Goal: Information Seeking & Learning: Check status

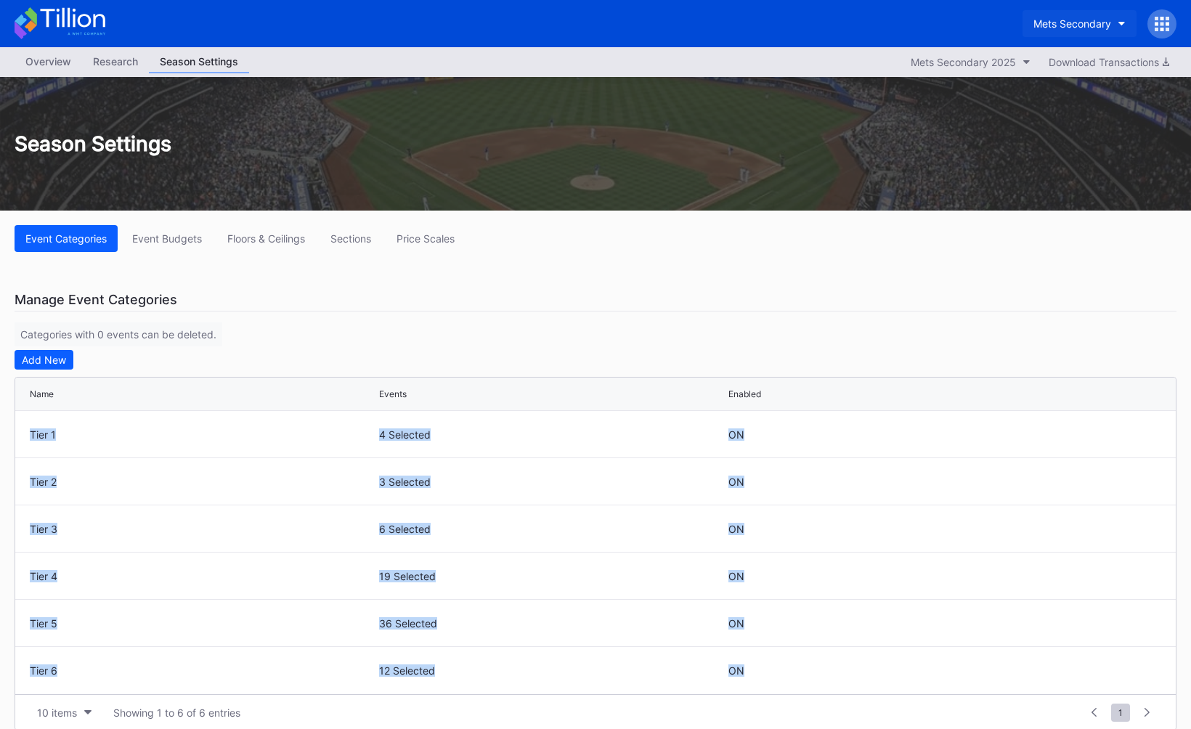
click at [1049, 33] on button "Mets Secondary" at bounding box center [1079, 23] width 114 height 27
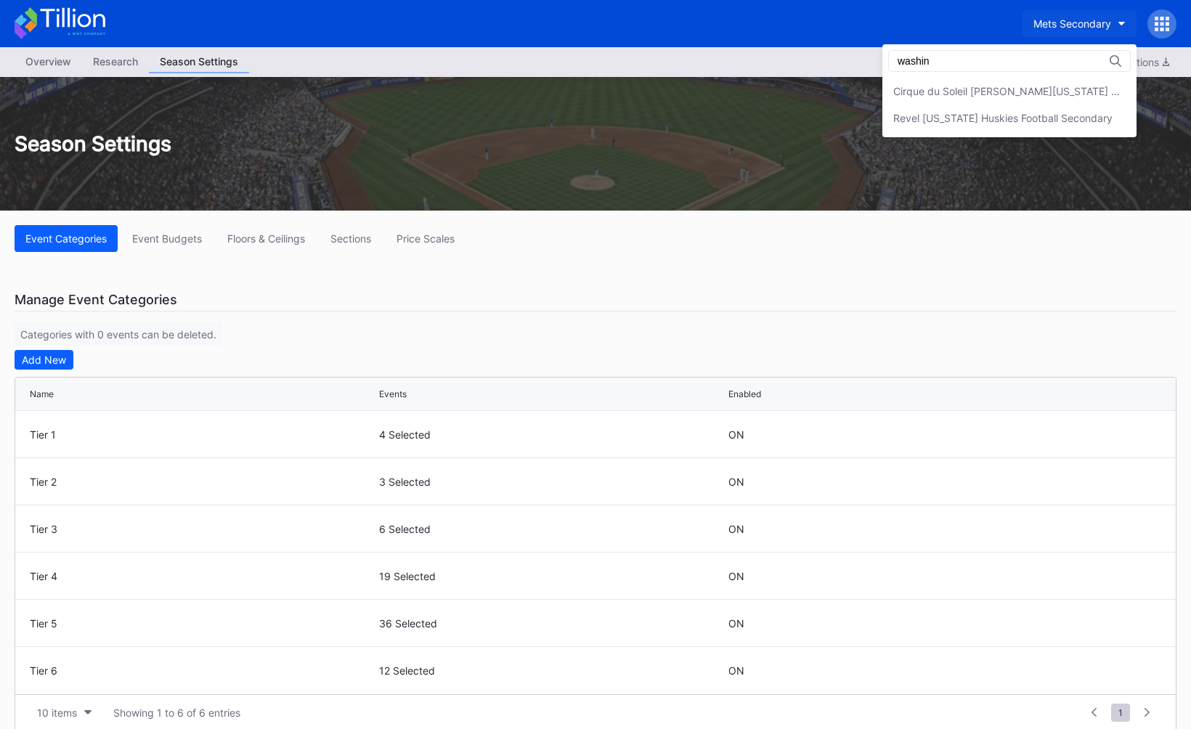
type input "washin"
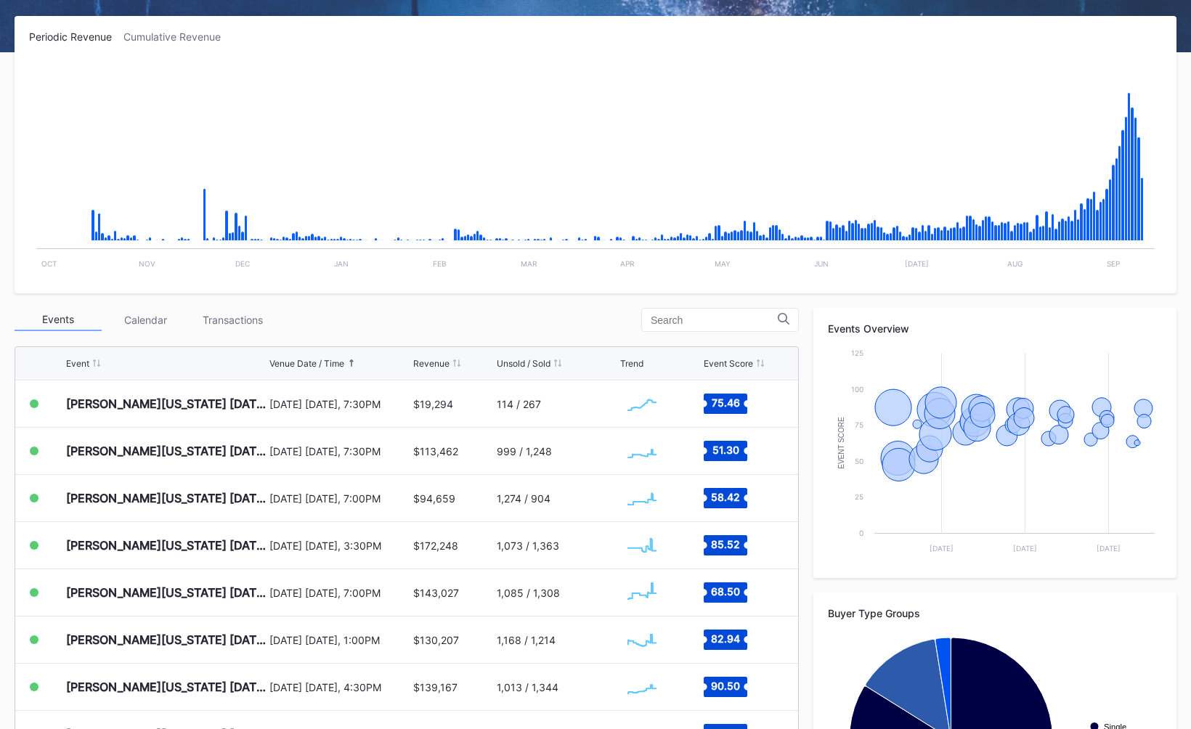
scroll to position [221, 0]
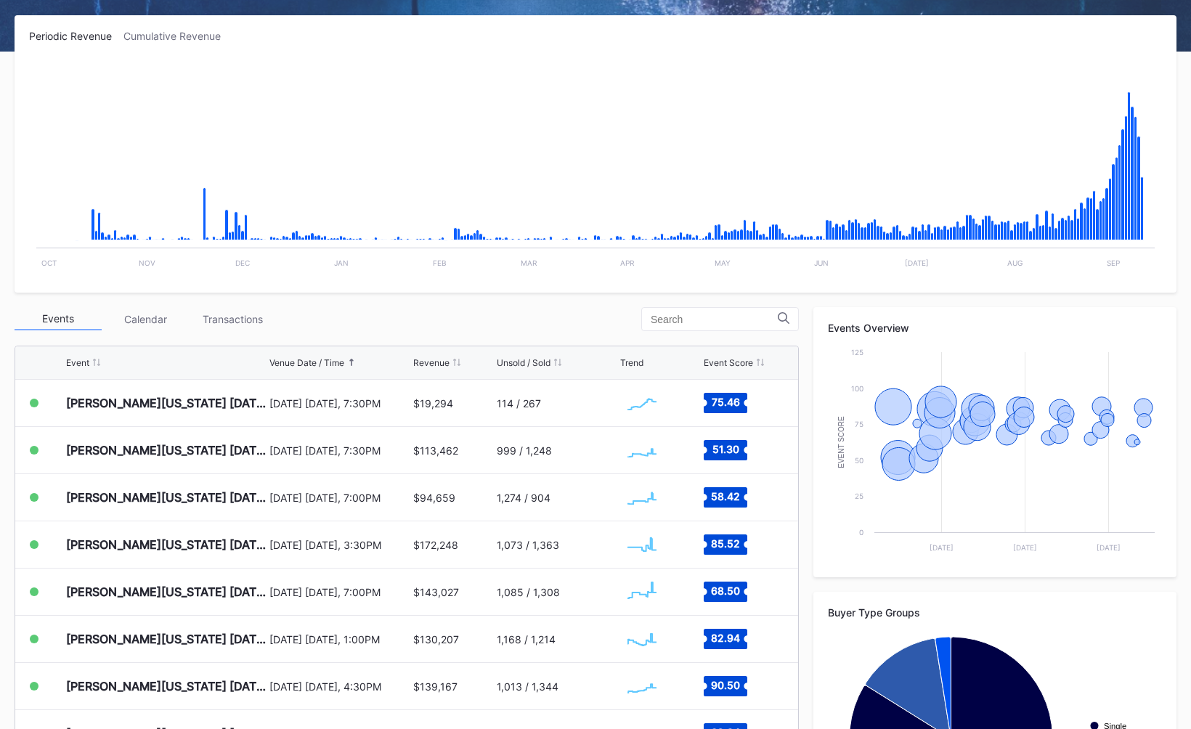
click at [395, 320] on div "Events Calendar Transactions" at bounding box center [407, 319] width 784 height 24
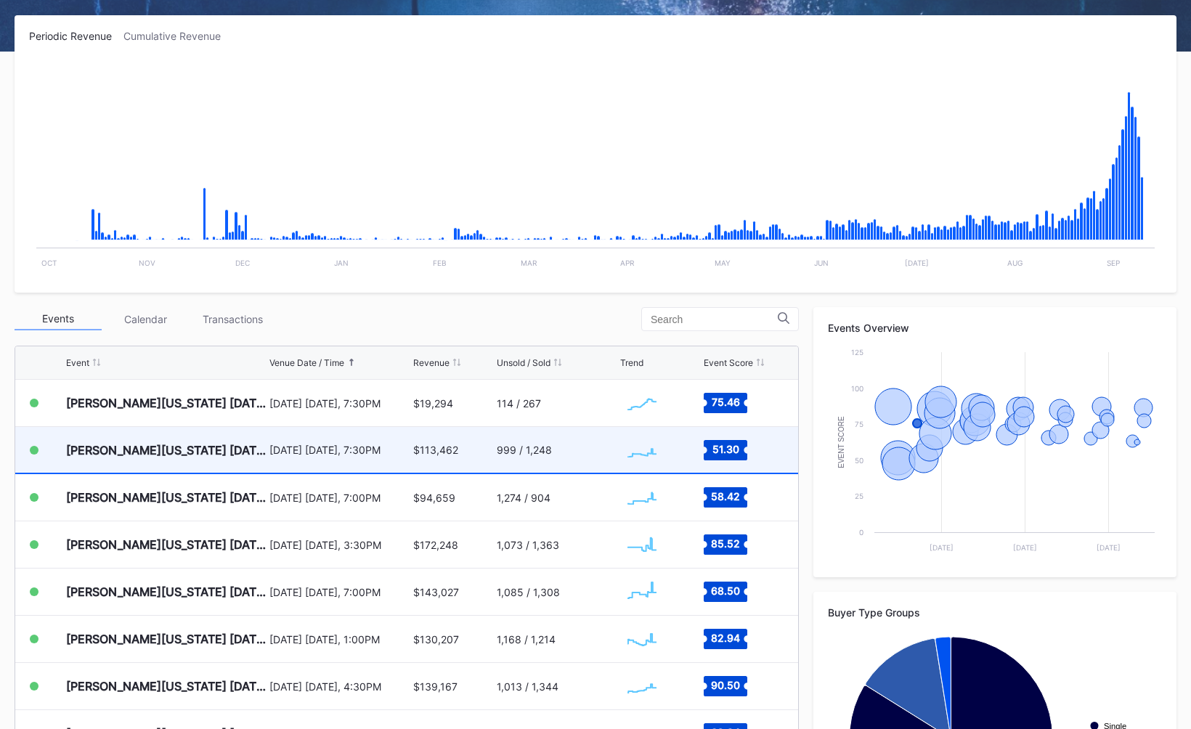
scroll to position [0, 0]
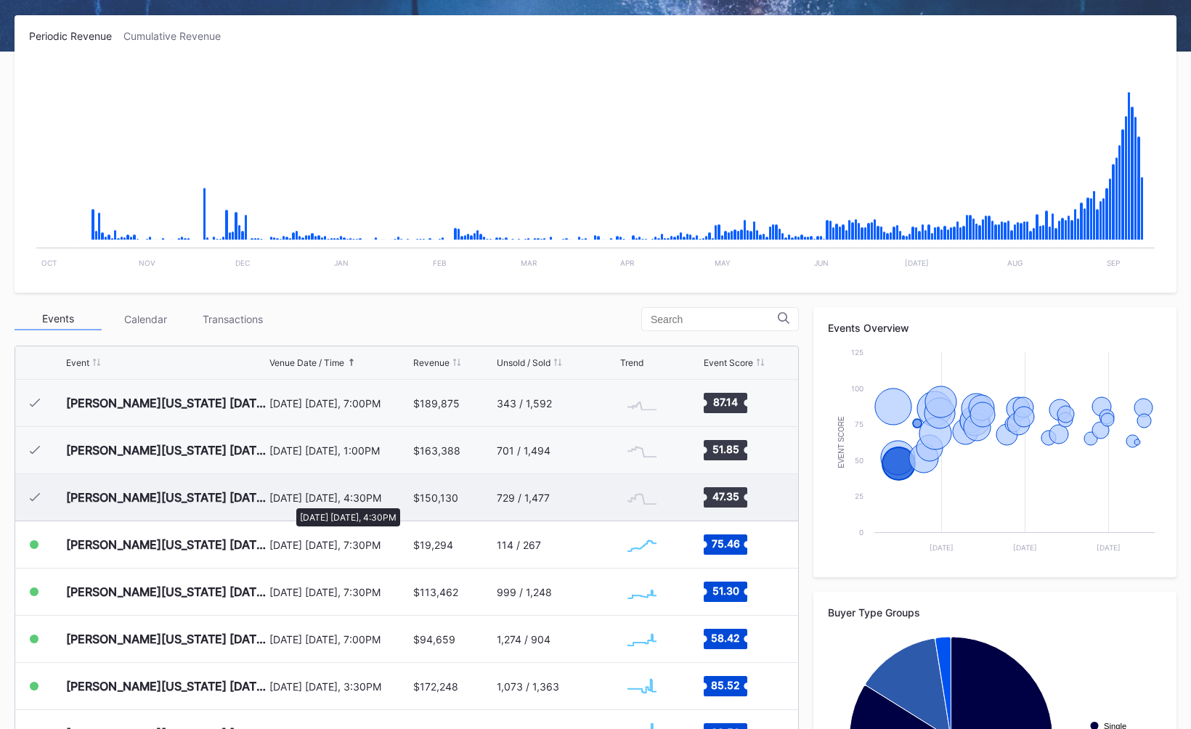
click at [289, 501] on div "[DATE] [DATE], 4:30PM" at bounding box center [339, 498] width 140 height 12
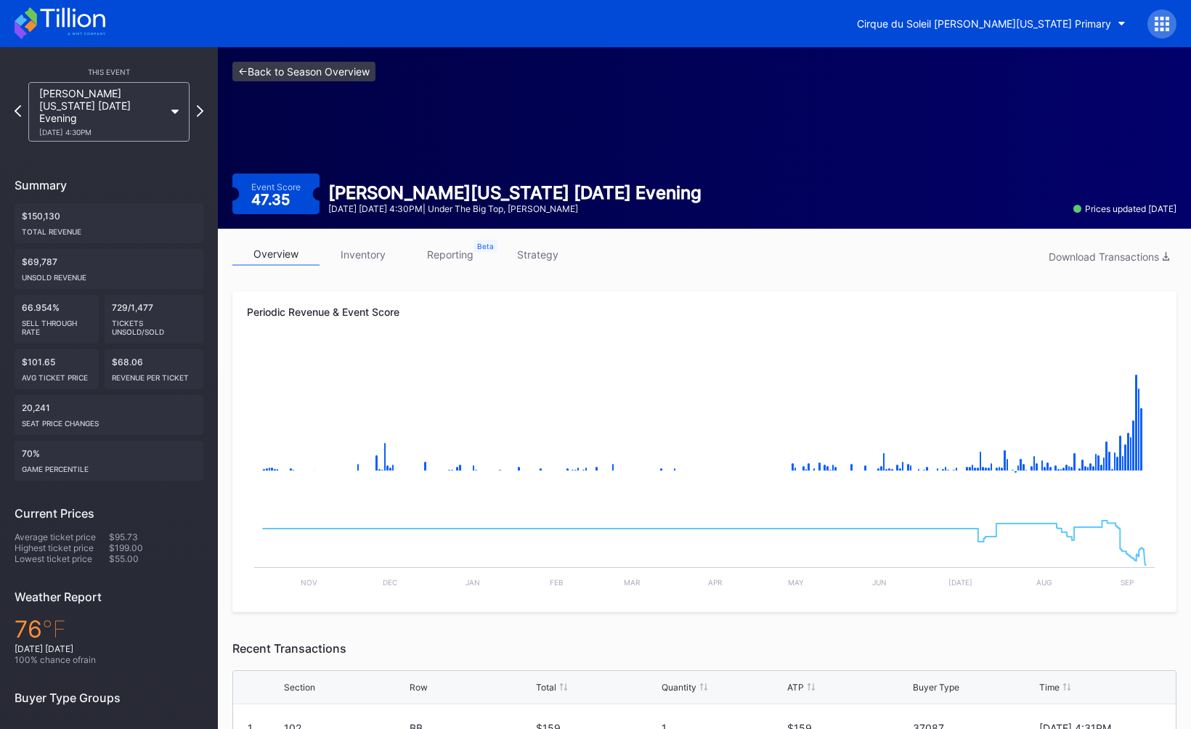
click at [259, 78] on link "<- Back to Season Overview" at bounding box center [303, 72] width 143 height 20
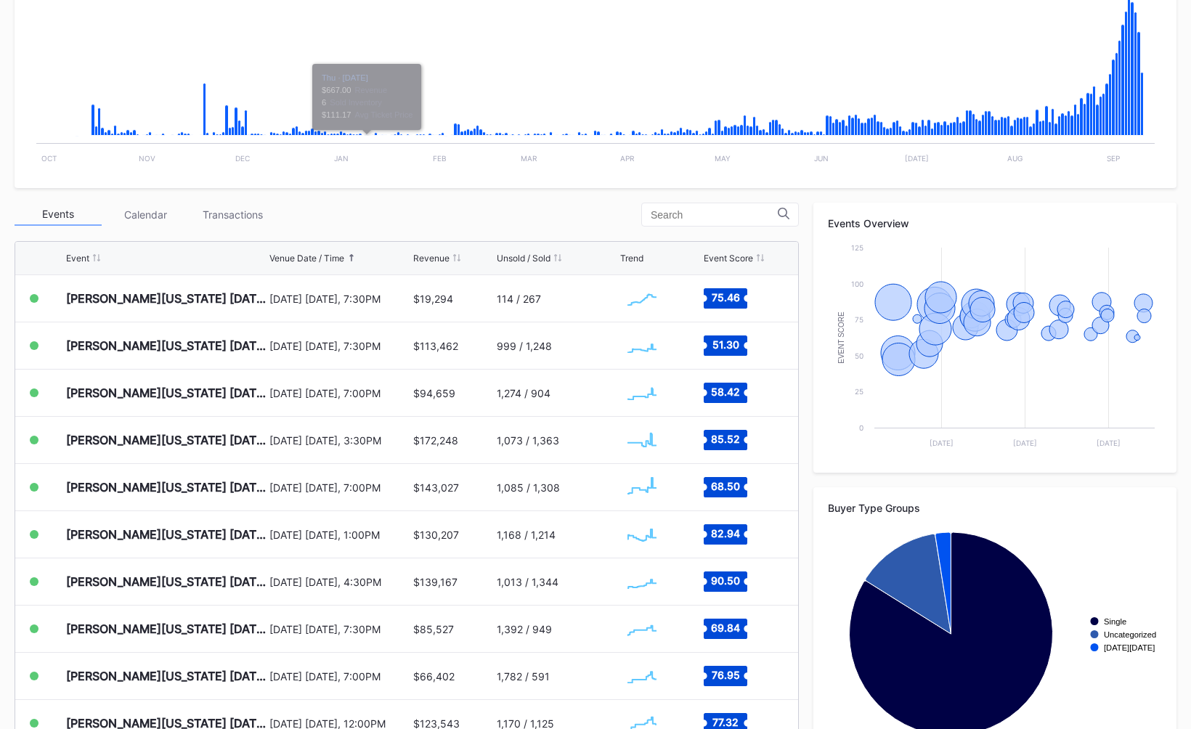
scroll to position [327, 0]
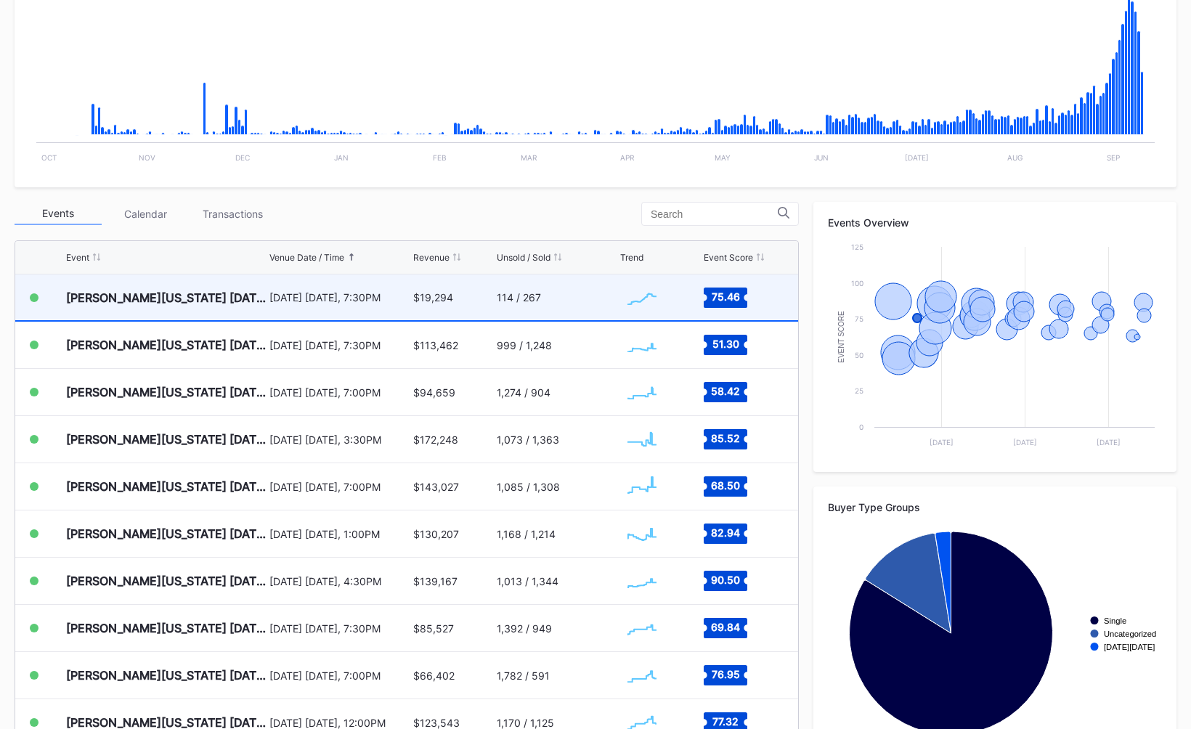
click at [308, 314] on div "[DATE] [DATE], 7:30PM" at bounding box center [339, 297] width 140 height 46
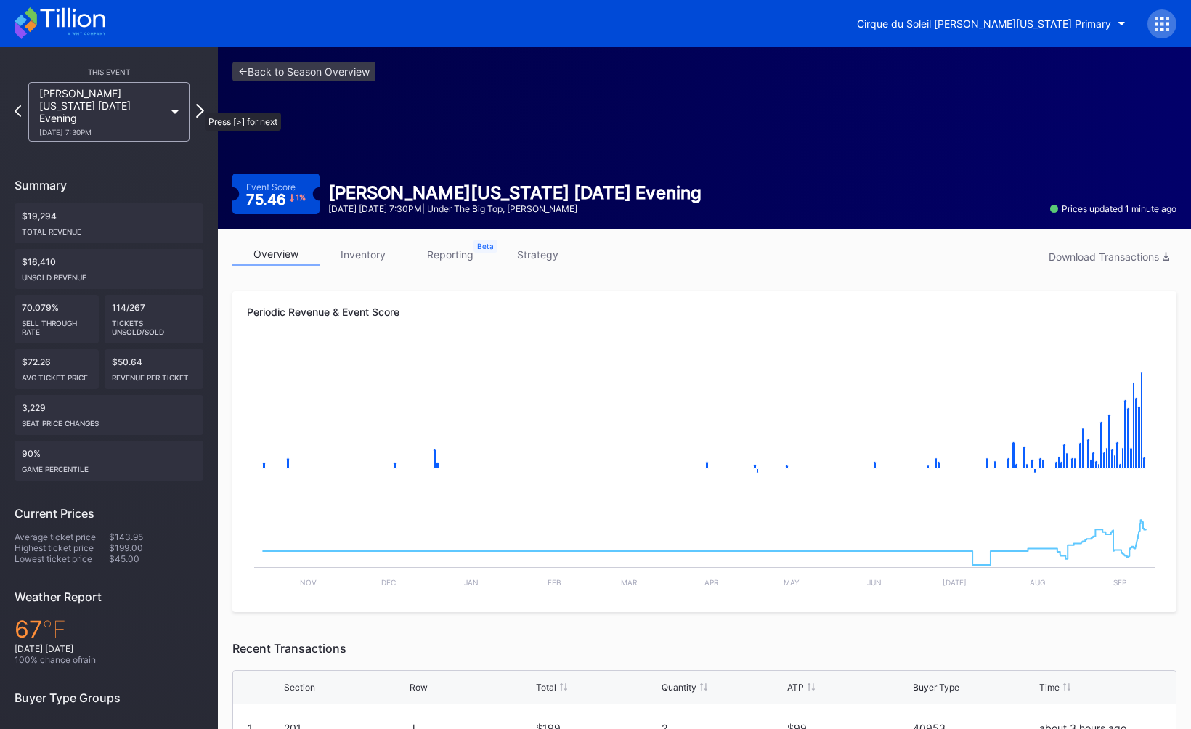
click at [198, 105] on icon at bounding box center [200, 111] width 8 height 14
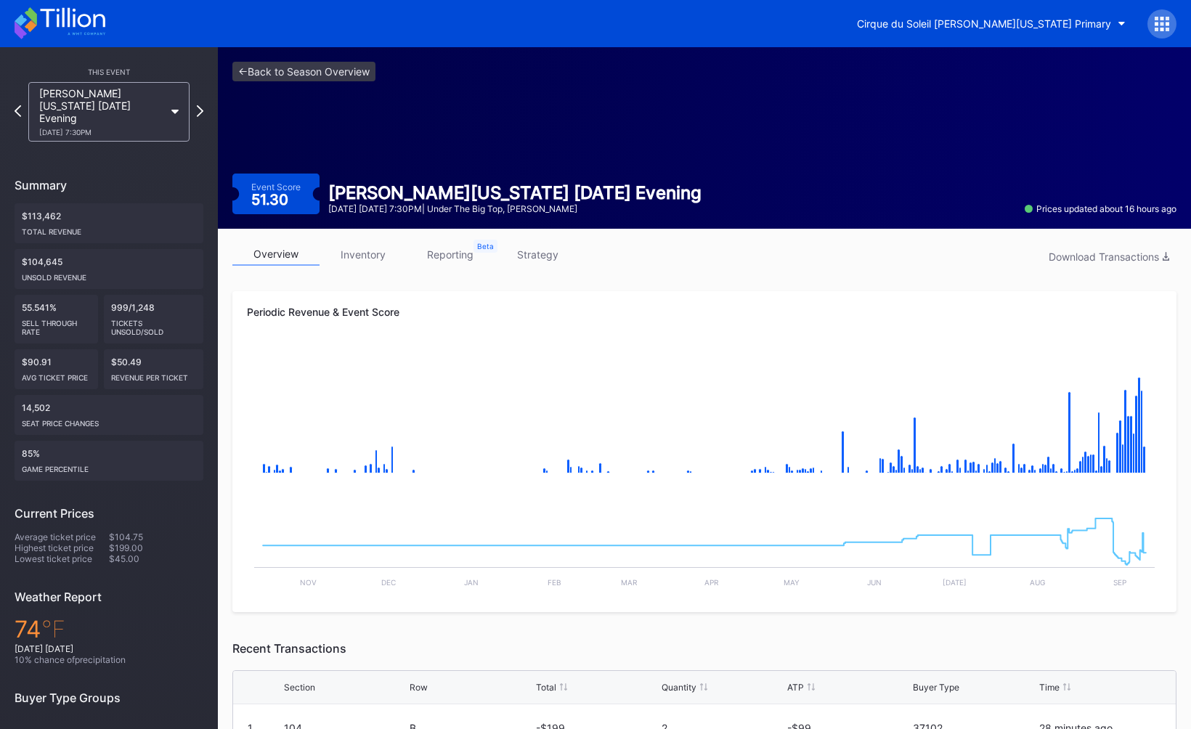
click at [535, 249] on link "strategy" at bounding box center [537, 254] width 87 height 23
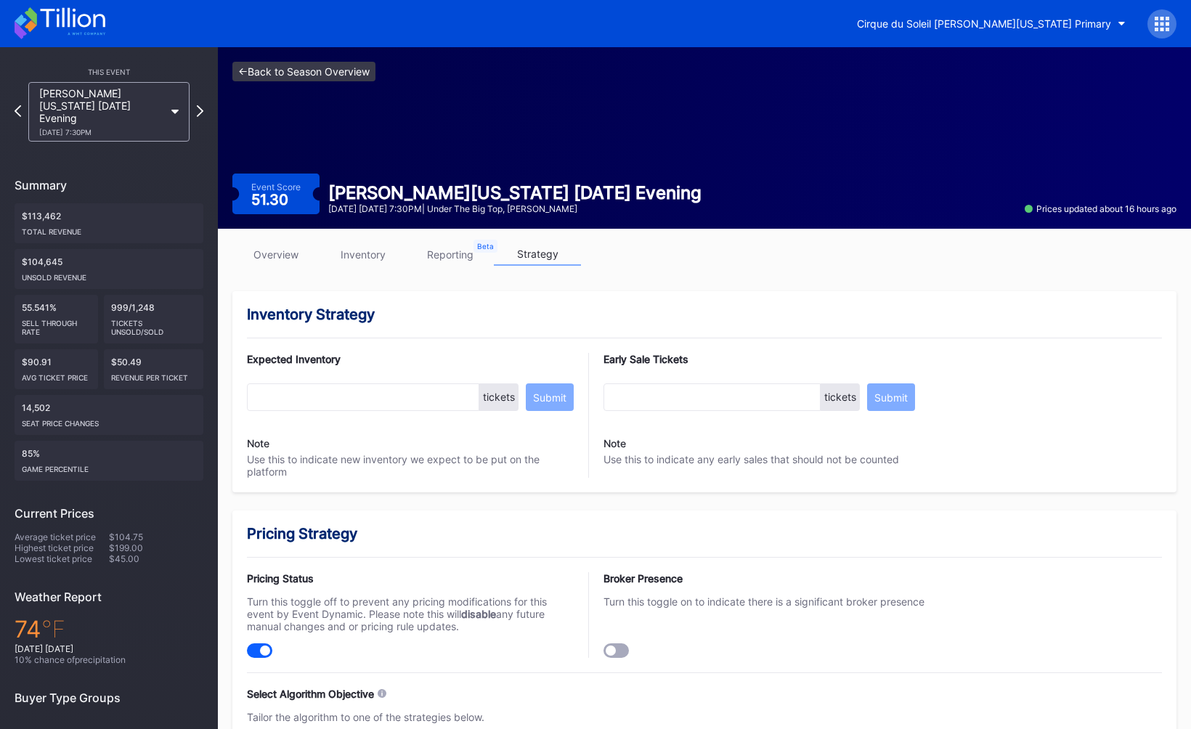
click at [265, 71] on link "<- Back to Season Overview" at bounding box center [303, 72] width 143 height 20
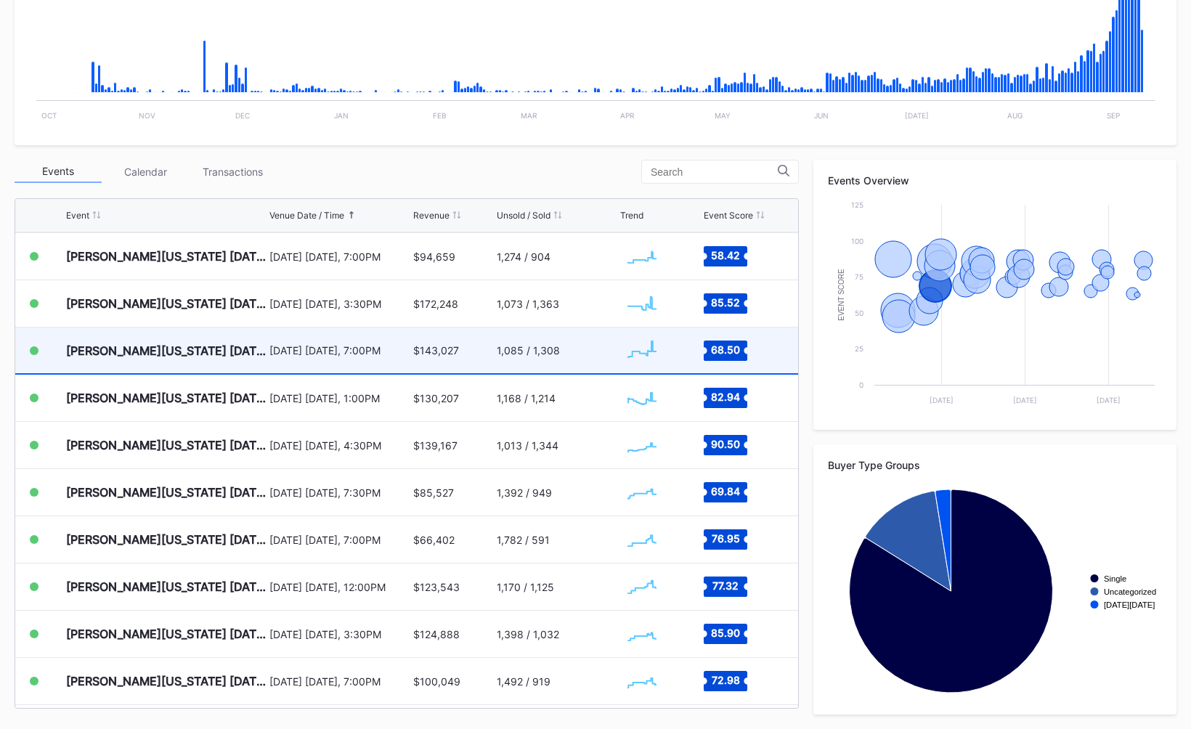
scroll to position [238, 0]
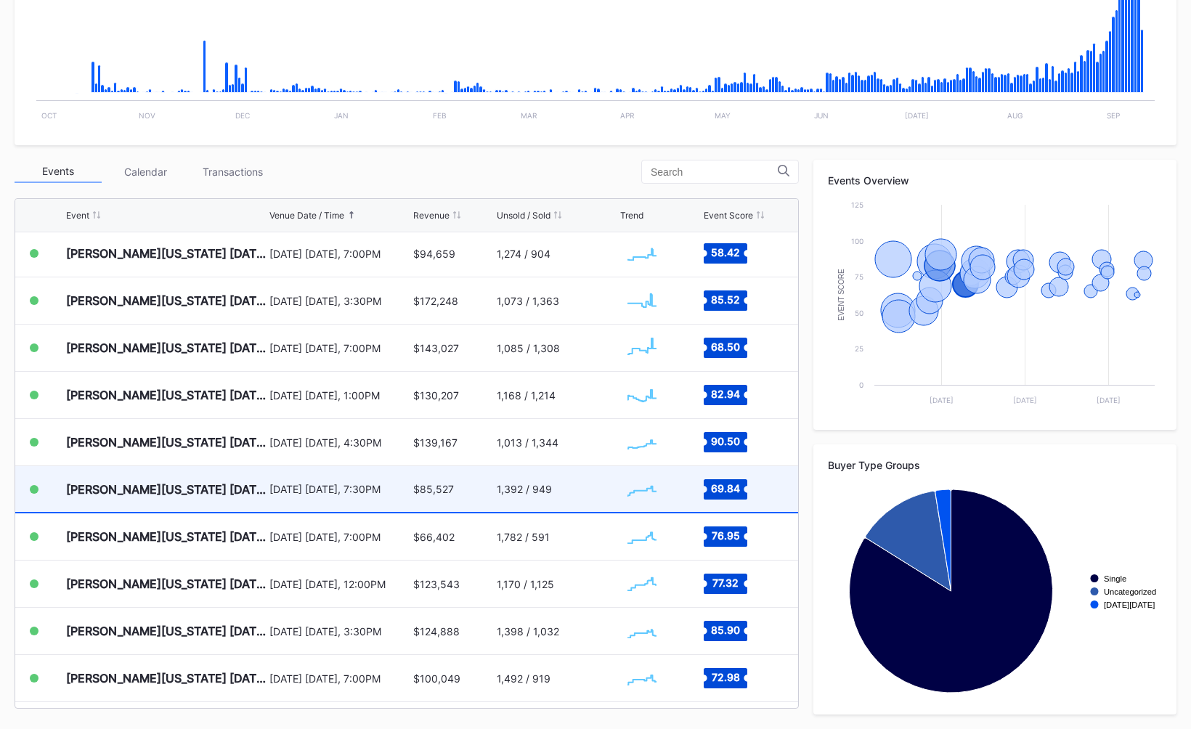
click at [301, 502] on div "[DATE] [DATE], 7:30PM" at bounding box center [339, 489] width 140 height 46
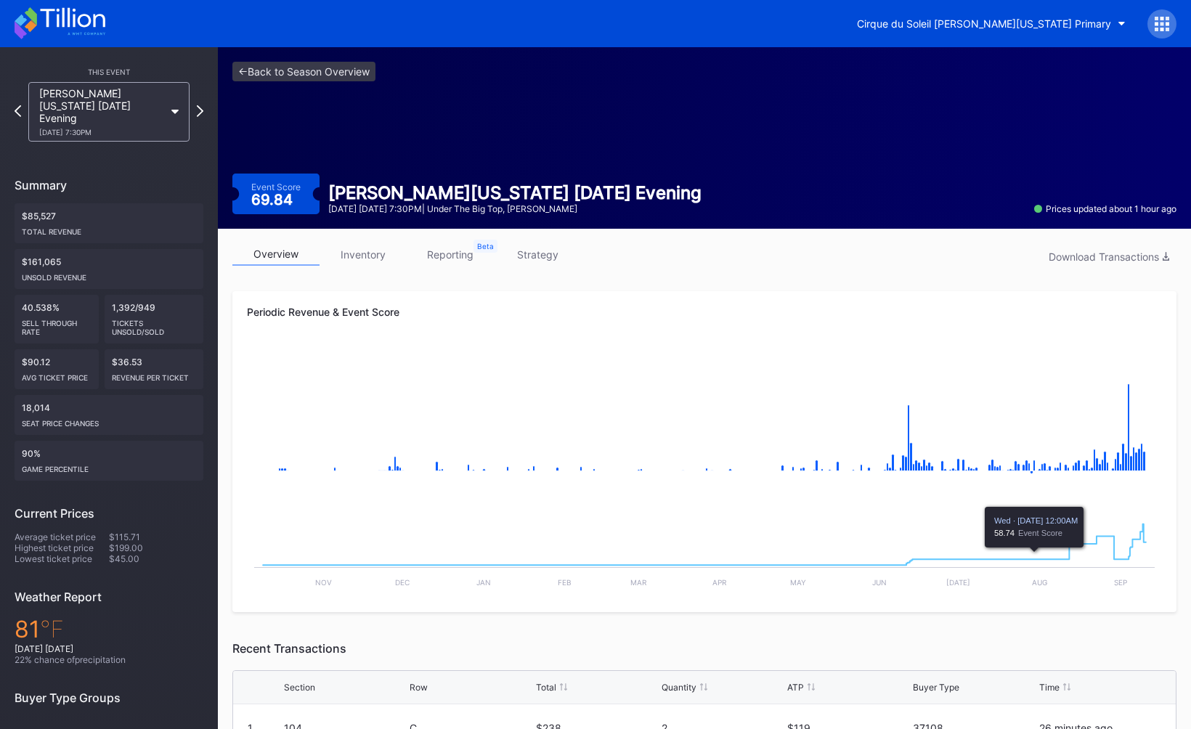
click at [747, 217] on div "<- Back to Season Overview Event Score 69.84 [PERSON_NAME][US_STATE] [DATE] Eve…" at bounding box center [704, 138] width 973 height 182
click at [1158, 22] on icon at bounding box center [1162, 24] width 15 height 15
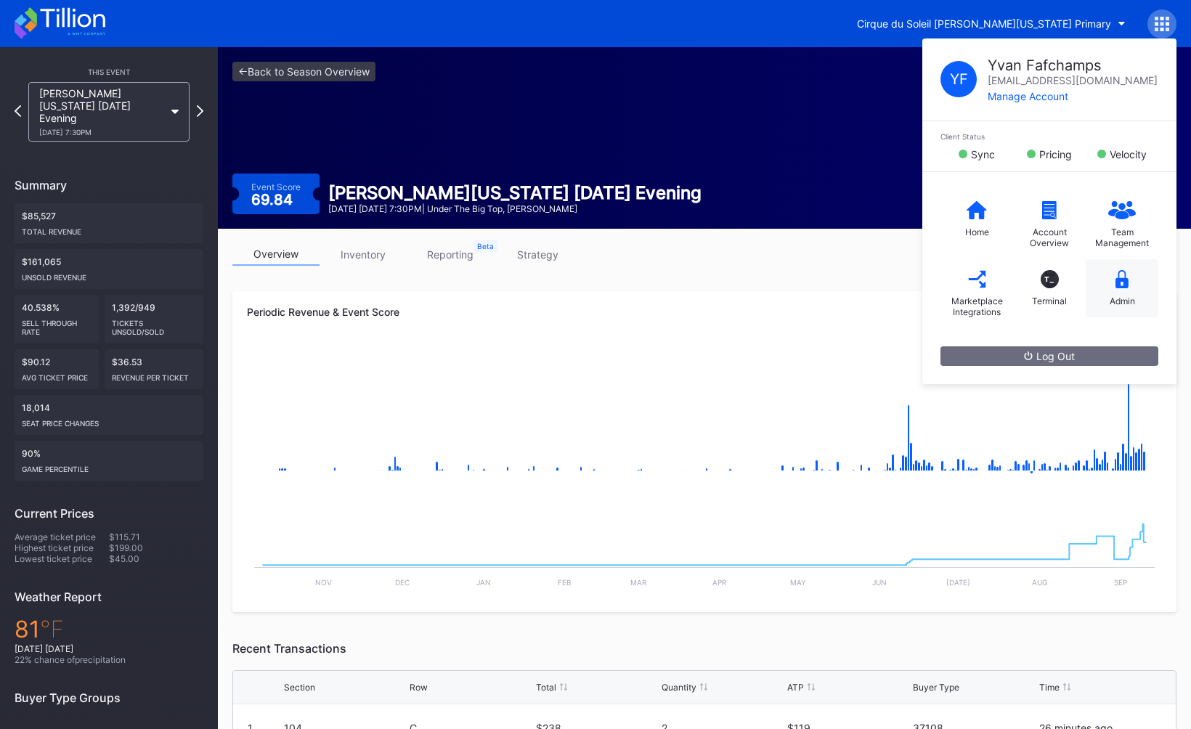
click at [1113, 302] on div "Admin" at bounding box center [1122, 301] width 25 height 11
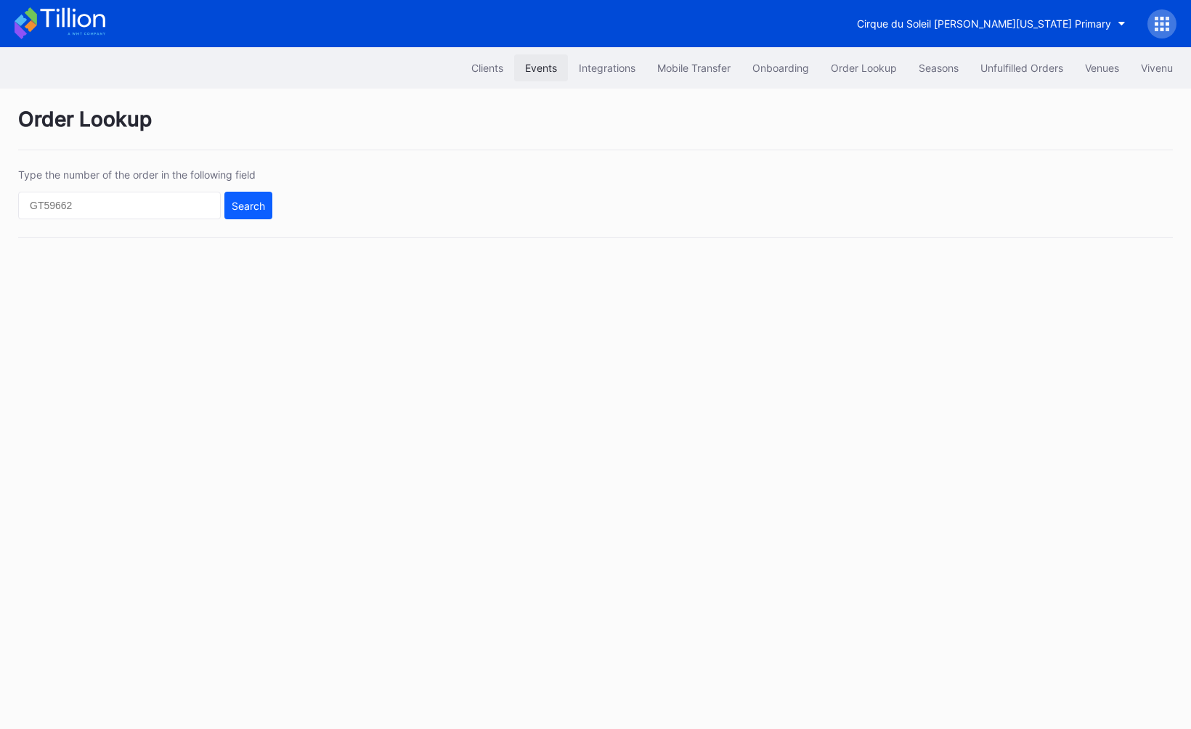
click at [514, 62] on button "Events" at bounding box center [541, 67] width 54 height 27
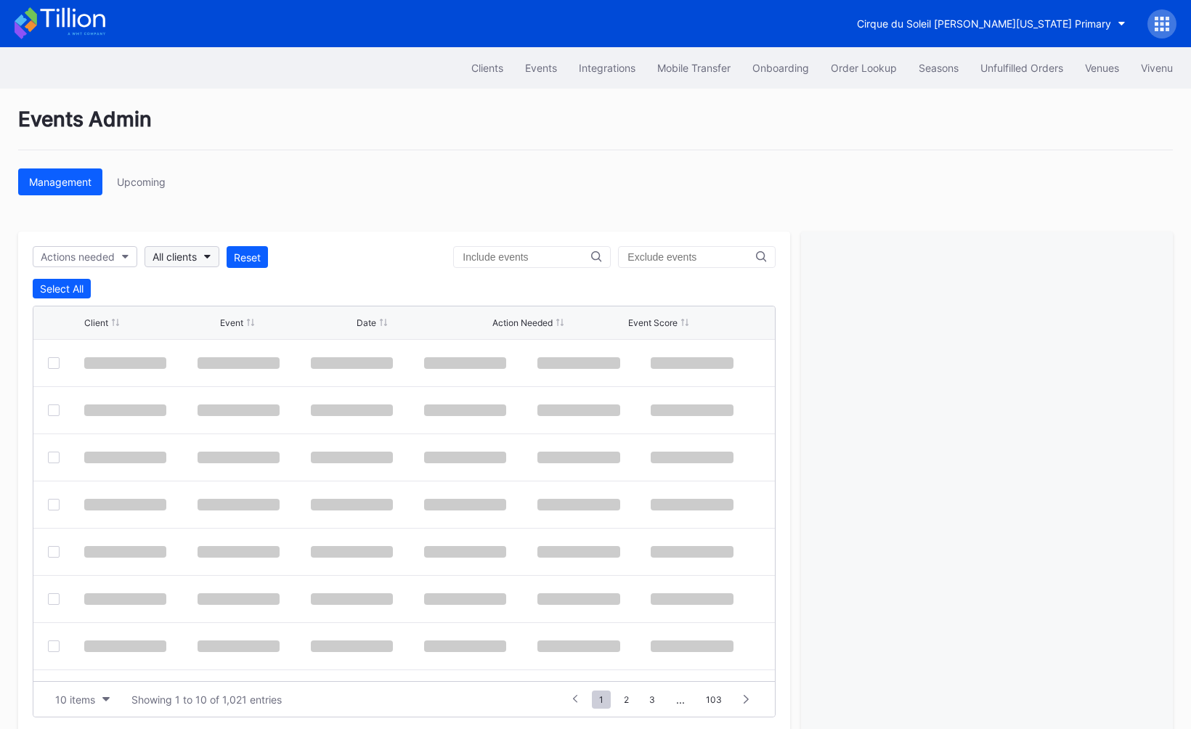
click at [200, 261] on button "All clients" at bounding box center [182, 256] width 75 height 21
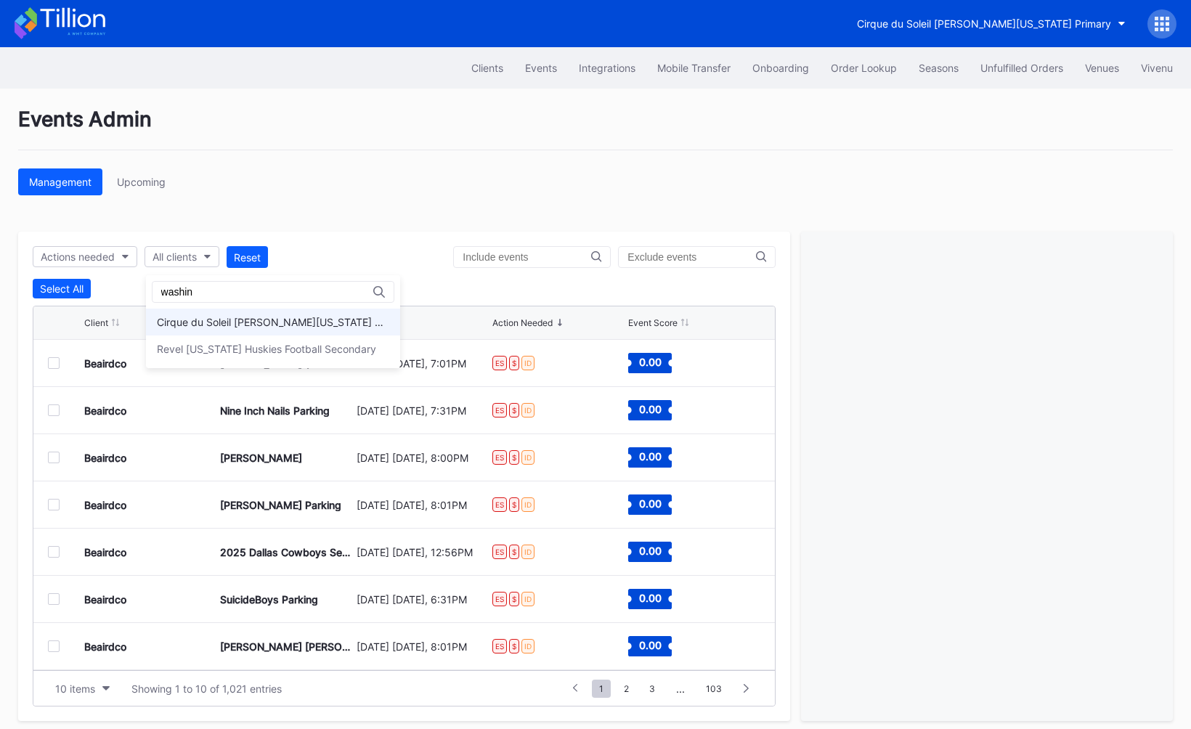
type input "washin"
click at [192, 315] on div "Cirque du Soleil [PERSON_NAME][US_STATE] Primary" at bounding box center [273, 322] width 254 height 27
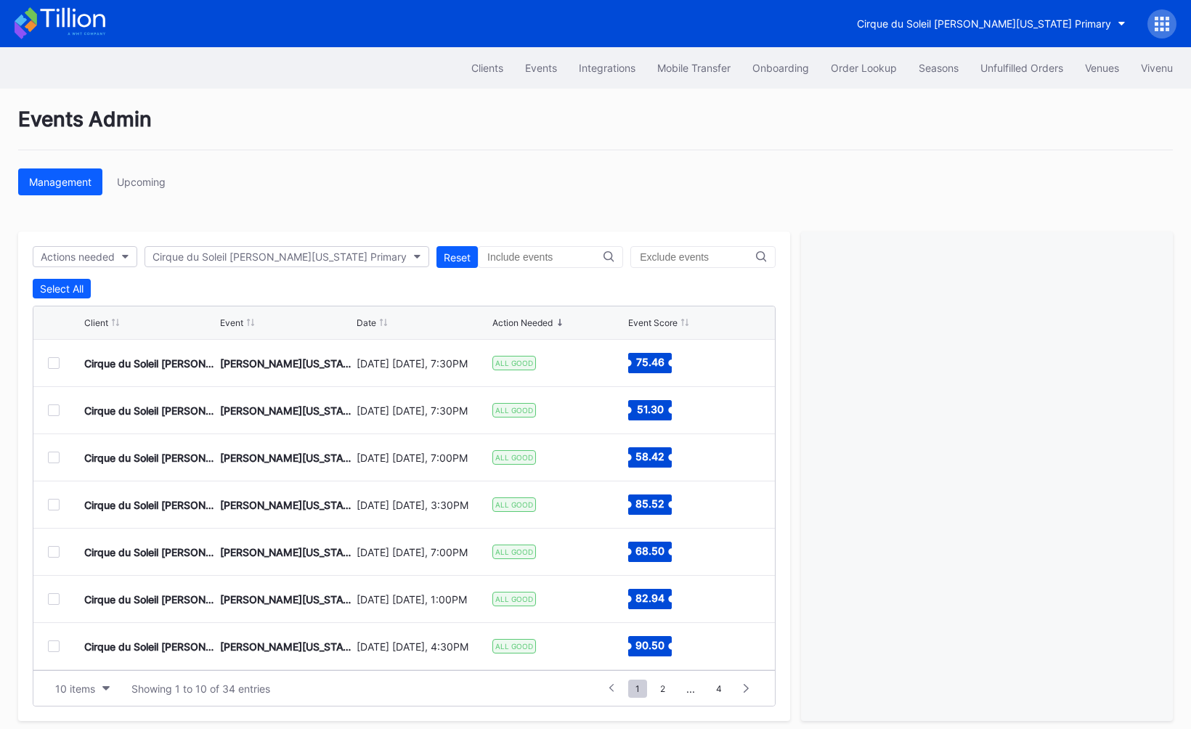
click at [433, 166] on div "Events Admin Management Upcoming Actions needed Cirque du Soleil [PERSON_NAME][…" at bounding box center [595, 414] width 1191 height 651
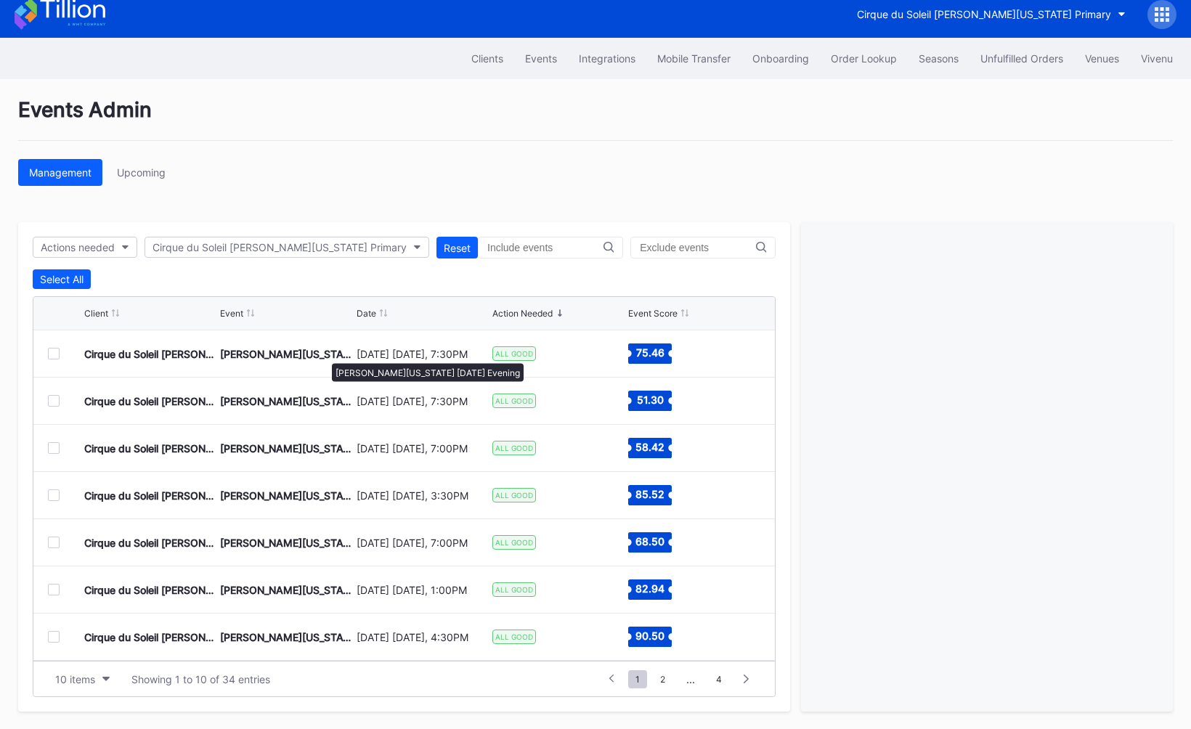
click at [325, 354] on div "[PERSON_NAME][US_STATE] [DATE] Evening" at bounding box center [286, 354] width 132 height 12
click at [52, 359] on div "Cirque du Soleil [PERSON_NAME][US_STATE] Primary [GEOGRAPHIC_DATA][PERSON_NAME]…" at bounding box center [403, 353] width 741 height 47
click at [52, 357] on div at bounding box center [54, 354] width 12 height 12
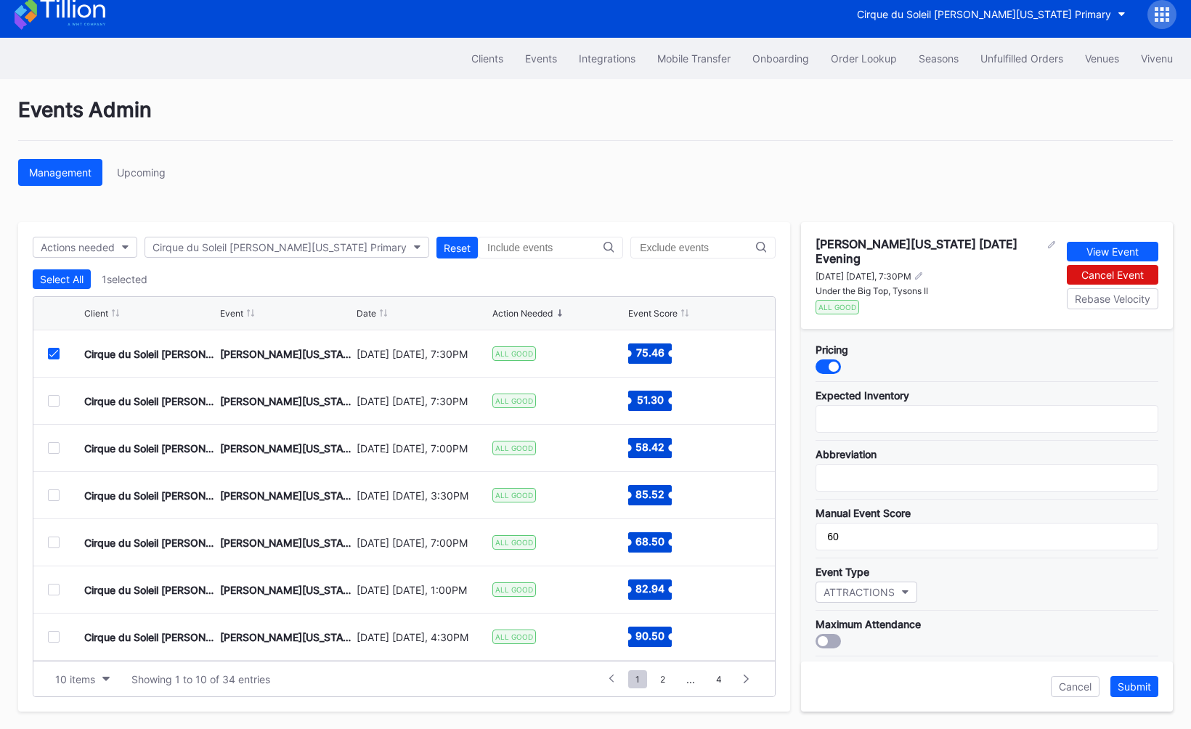
scroll to position [58, 0]
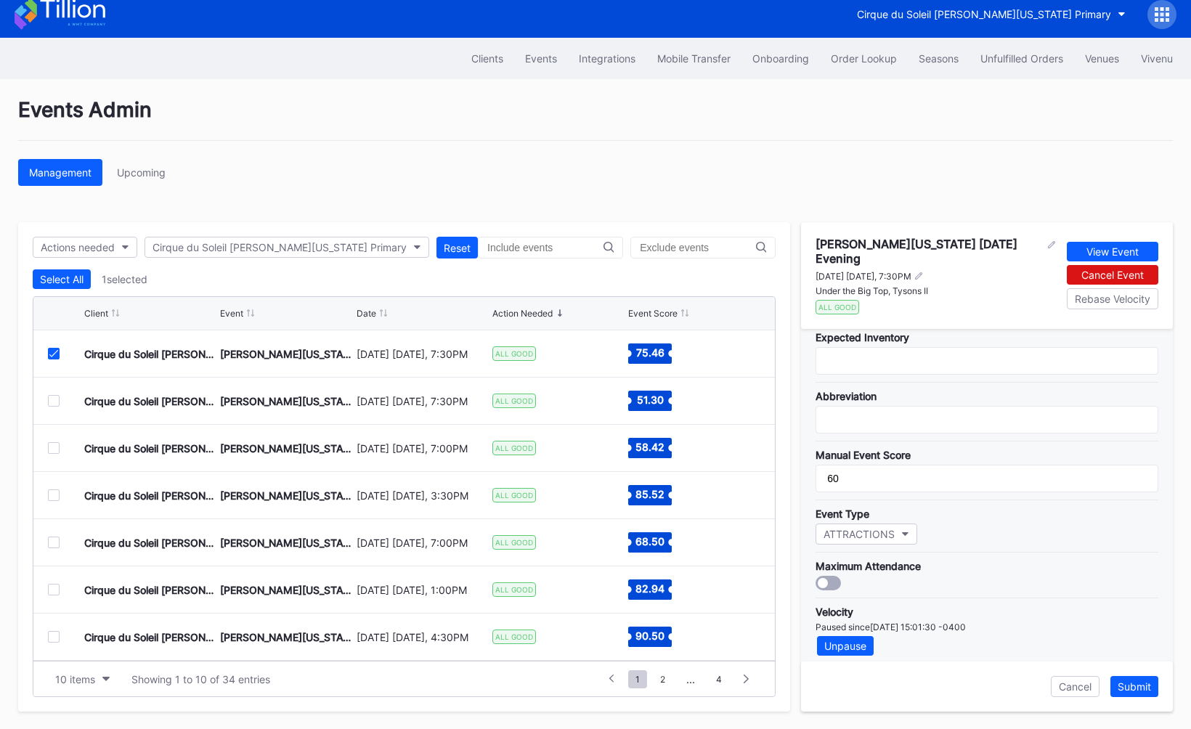
click at [54, 355] on icon at bounding box center [53, 353] width 9 height 7
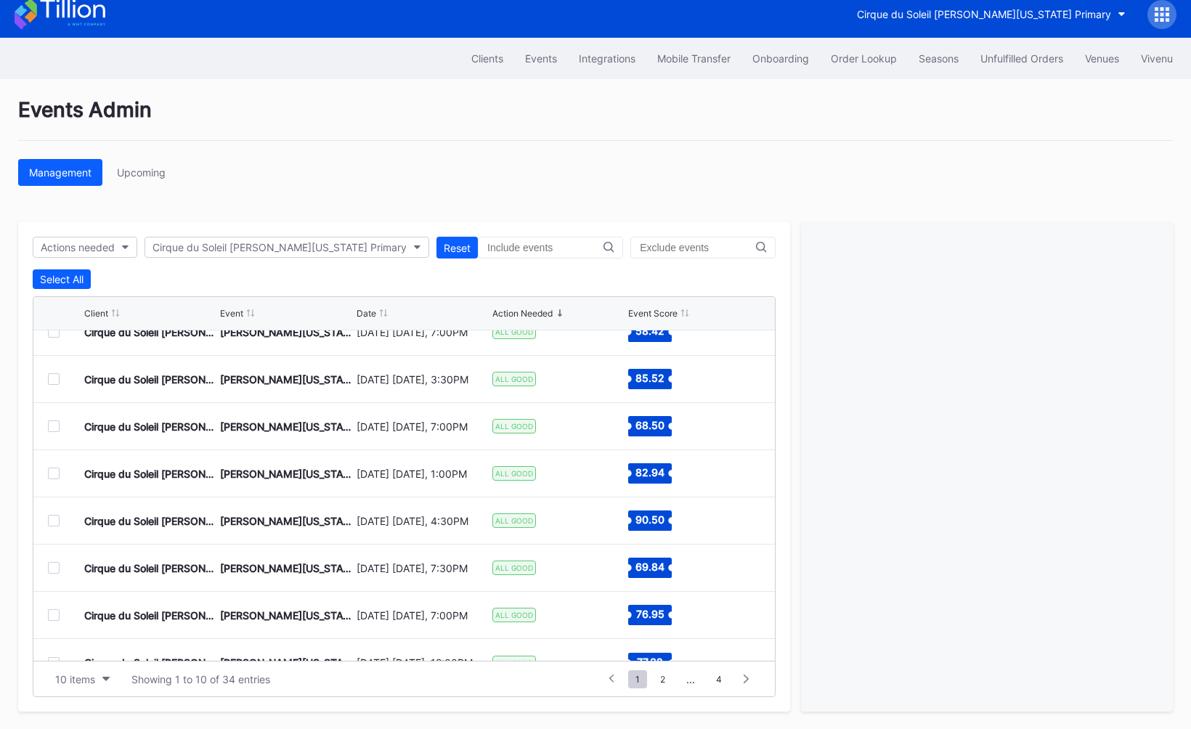
scroll to position [142, 0]
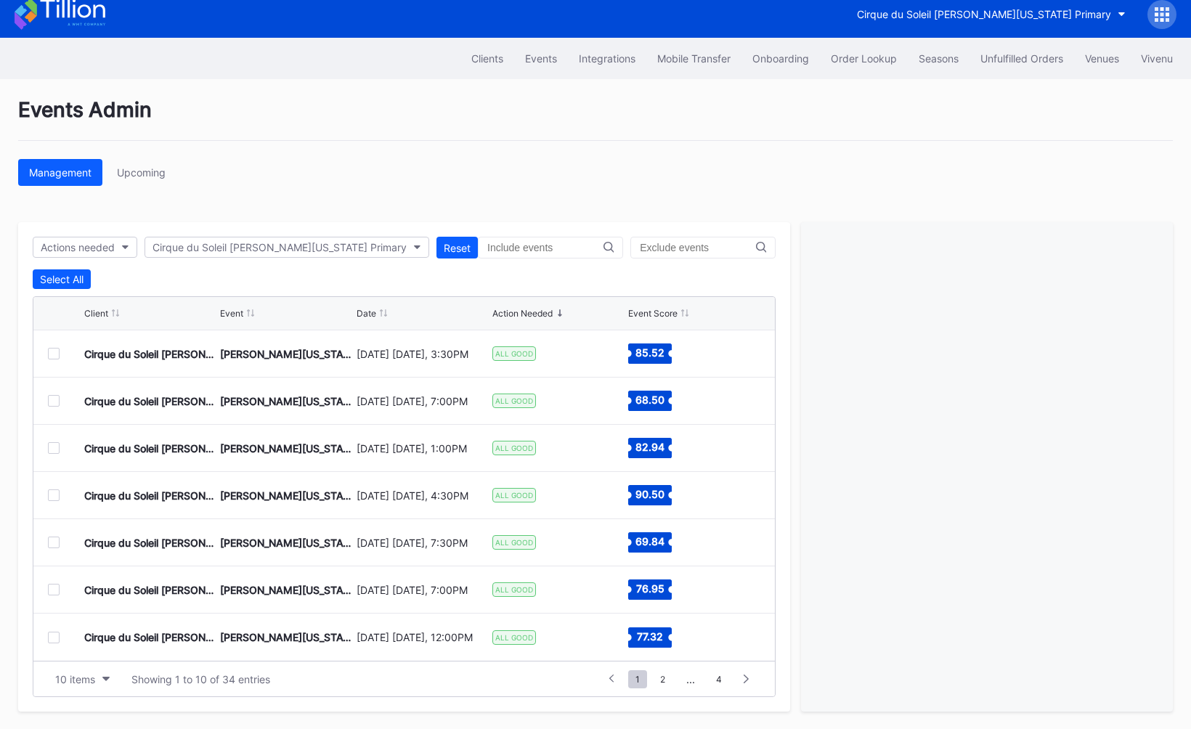
click at [55, 546] on div at bounding box center [54, 543] width 12 height 12
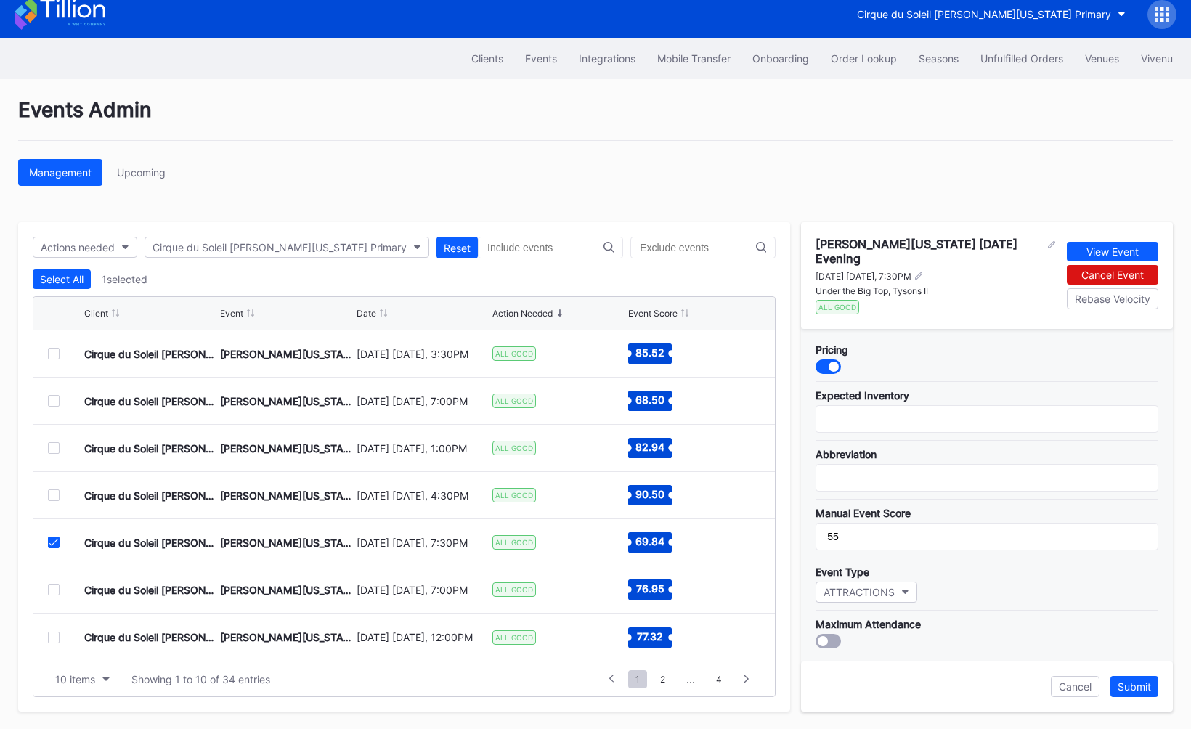
scroll to position [58, 0]
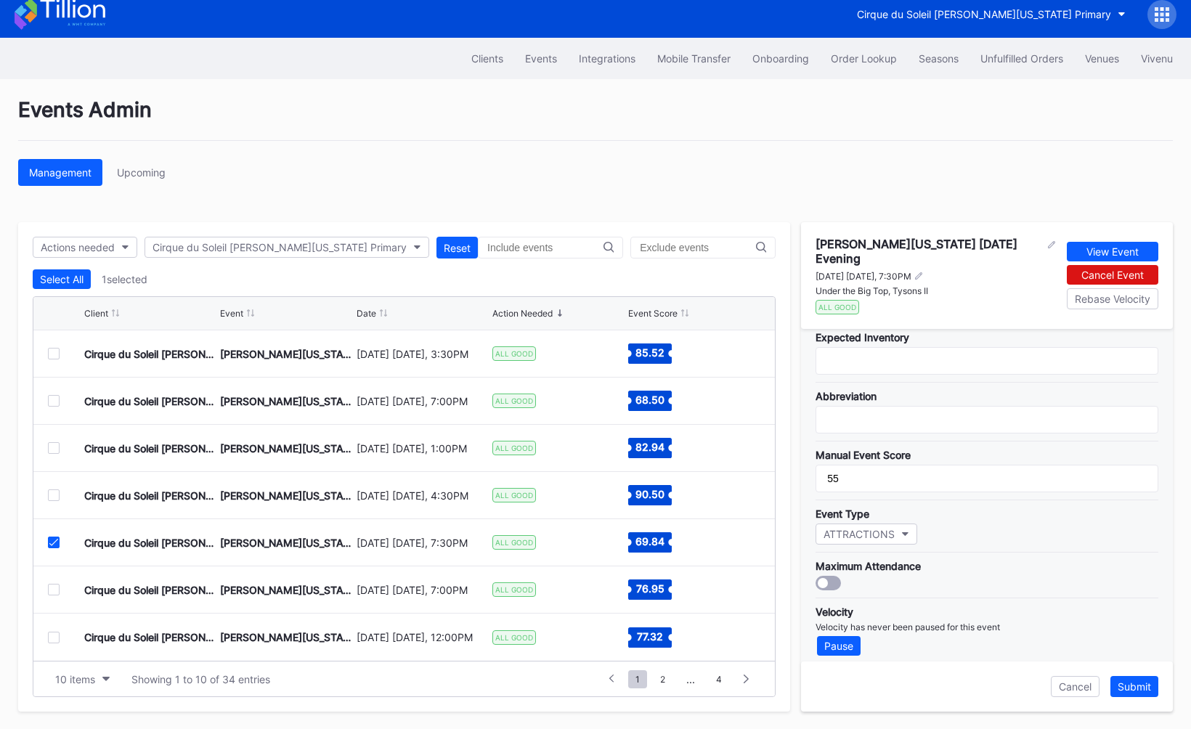
click at [57, 542] on icon at bounding box center [53, 542] width 9 height 7
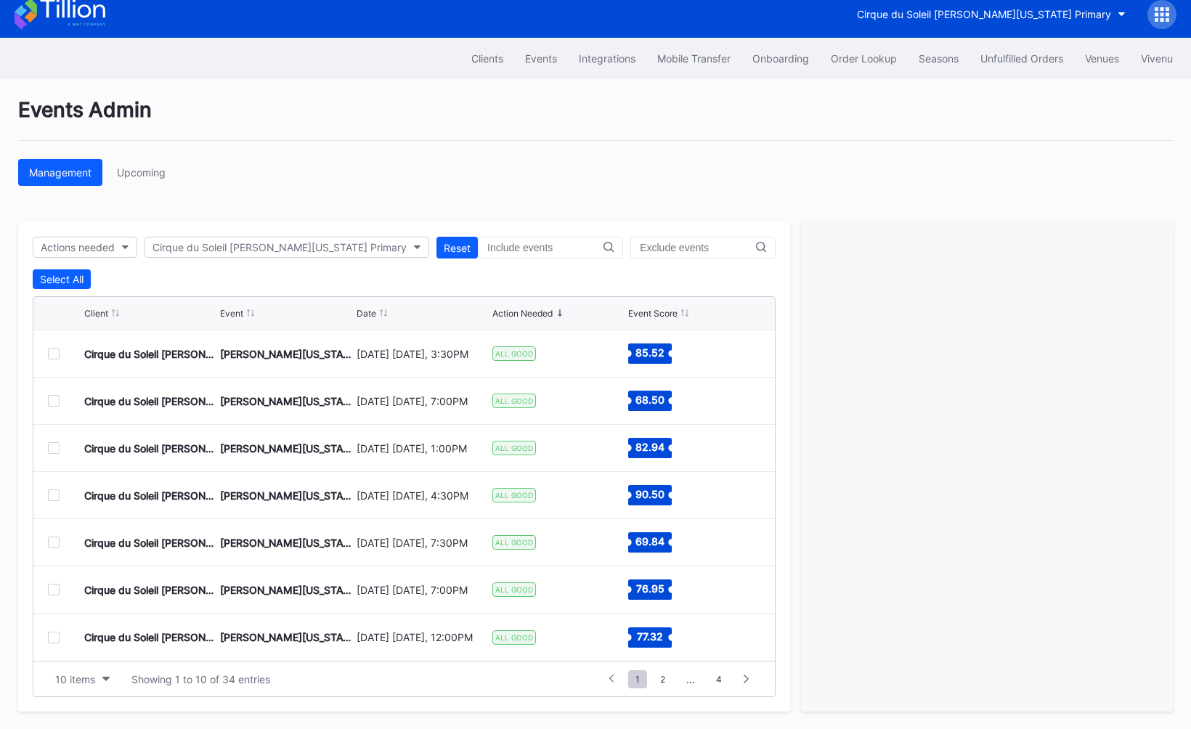
scroll to position [0, 0]
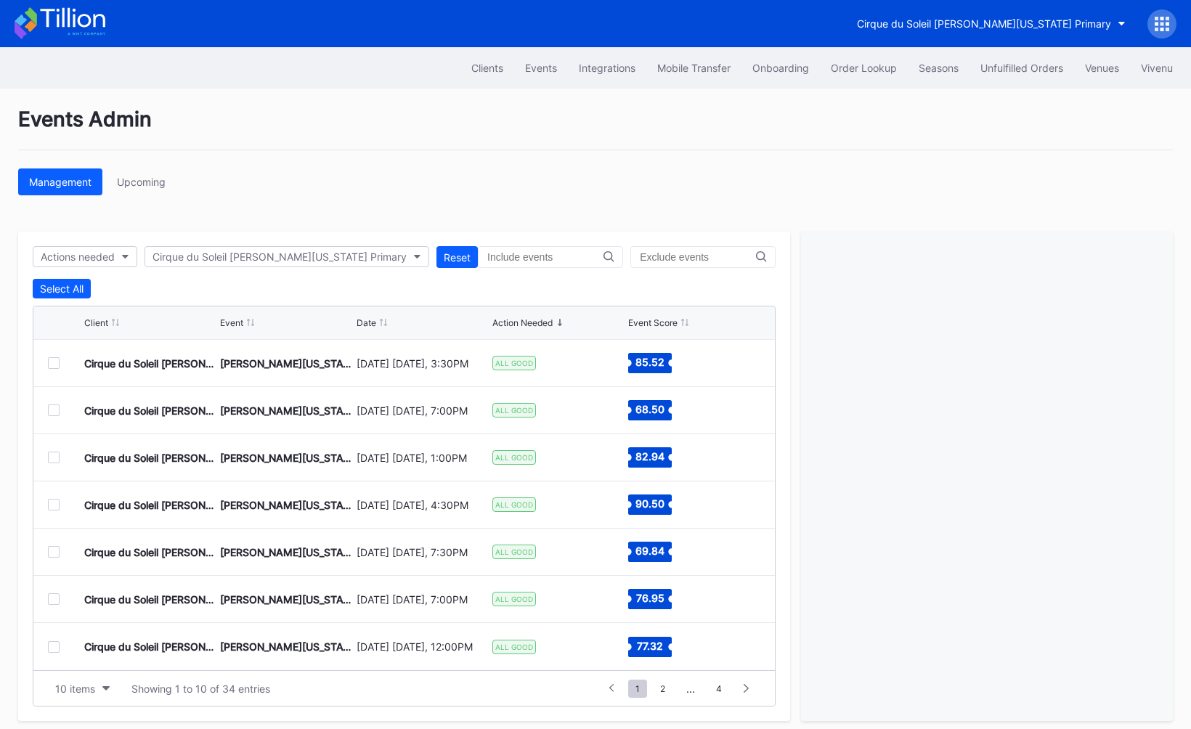
click at [1152, 28] on div at bounding box center [1161, 23] width 29 height 29
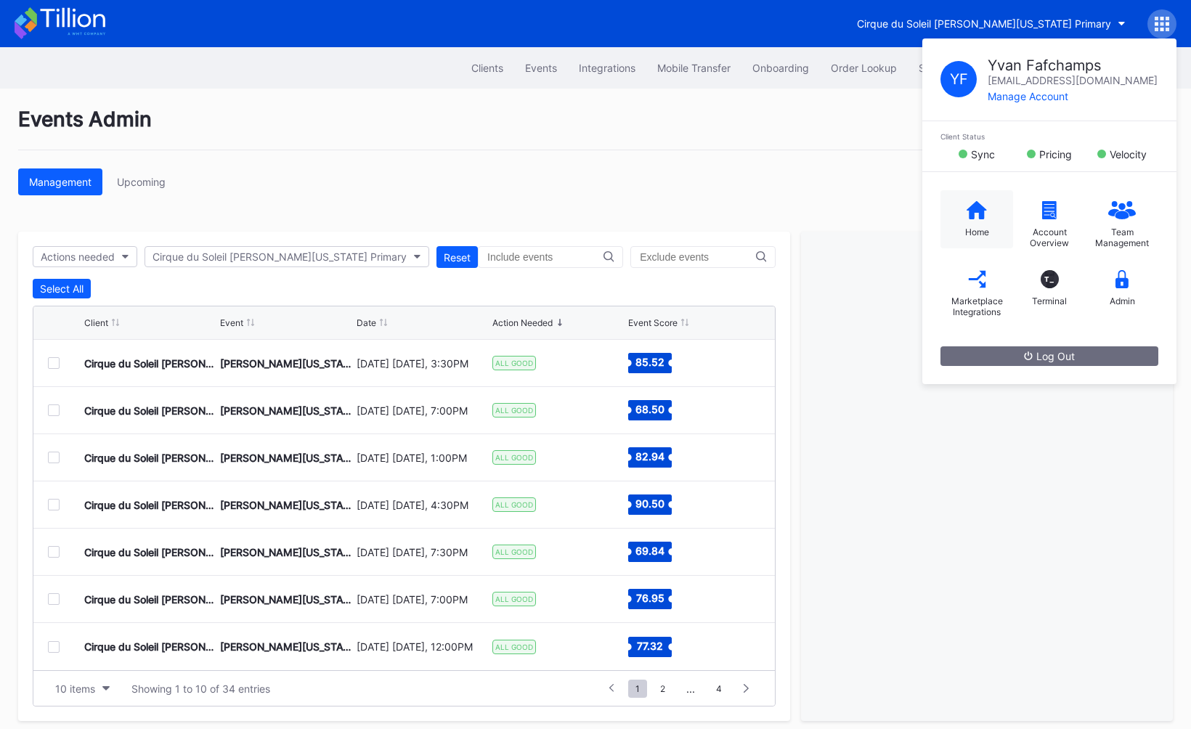
click at [980, 219] on div "Home" at bounding box center [976, 219] width 73 height 58
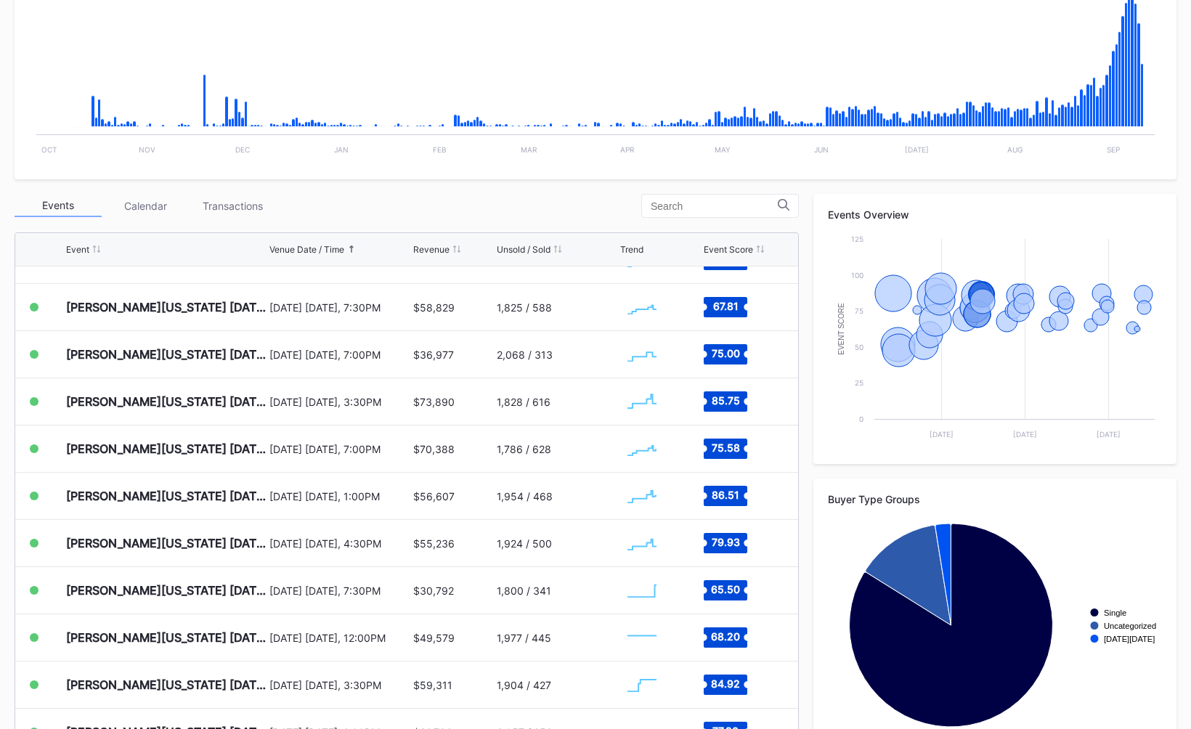
scroll to position [801, 0]
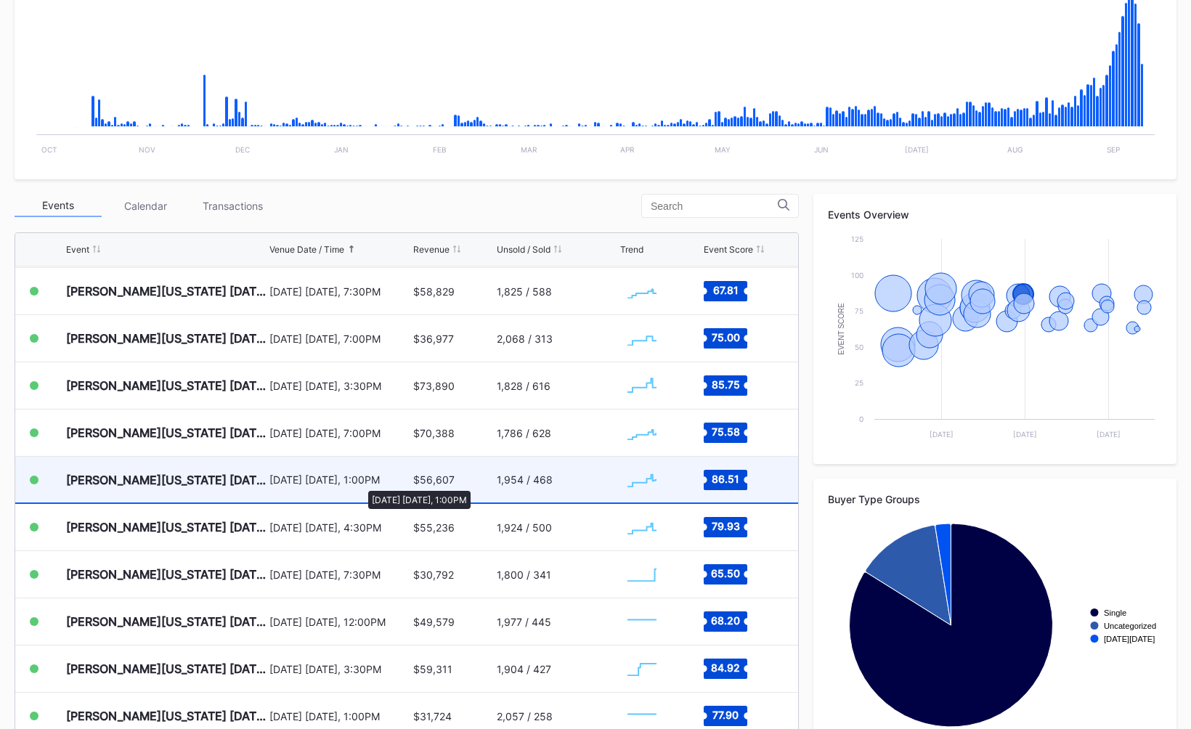
click at [362, 483] on div "[DATE] [DATE], 1:00PM" at bounding box center [339, 479] width 140 height 12
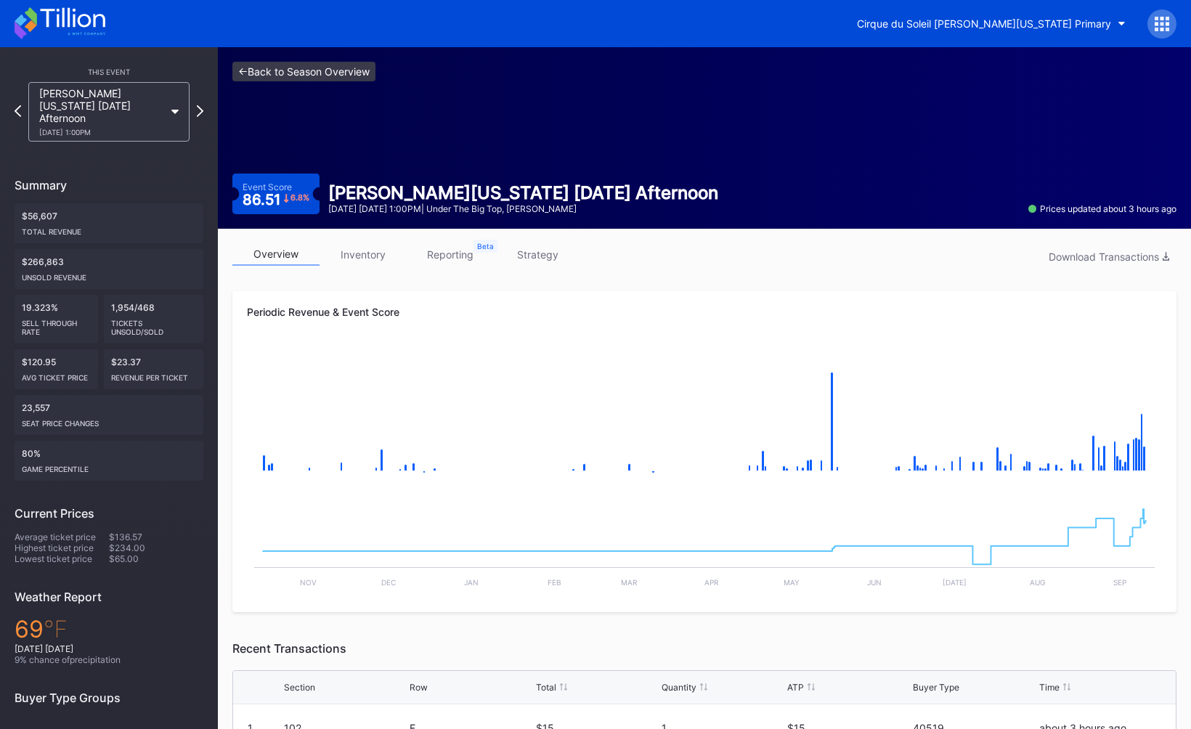
click at [327, 70] on link "<- Back to Season Overview" at bounding box center [303, 72] width 143 height 20
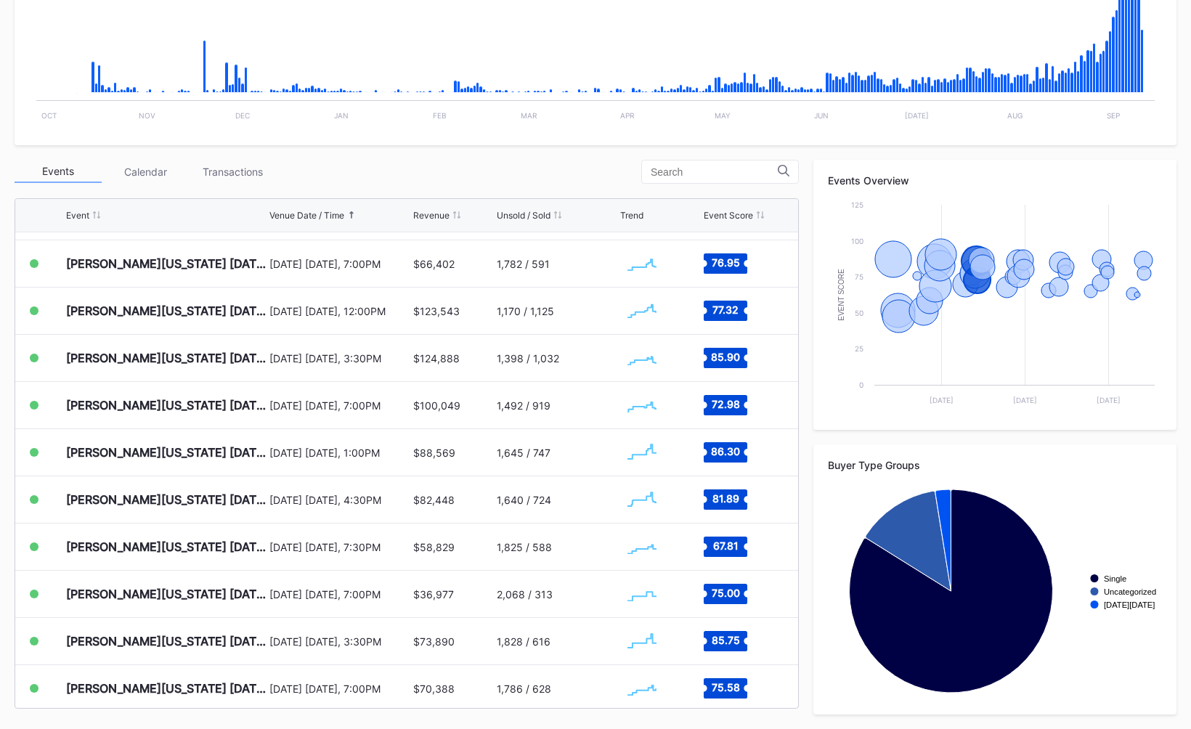
scroll to position [553, 0]
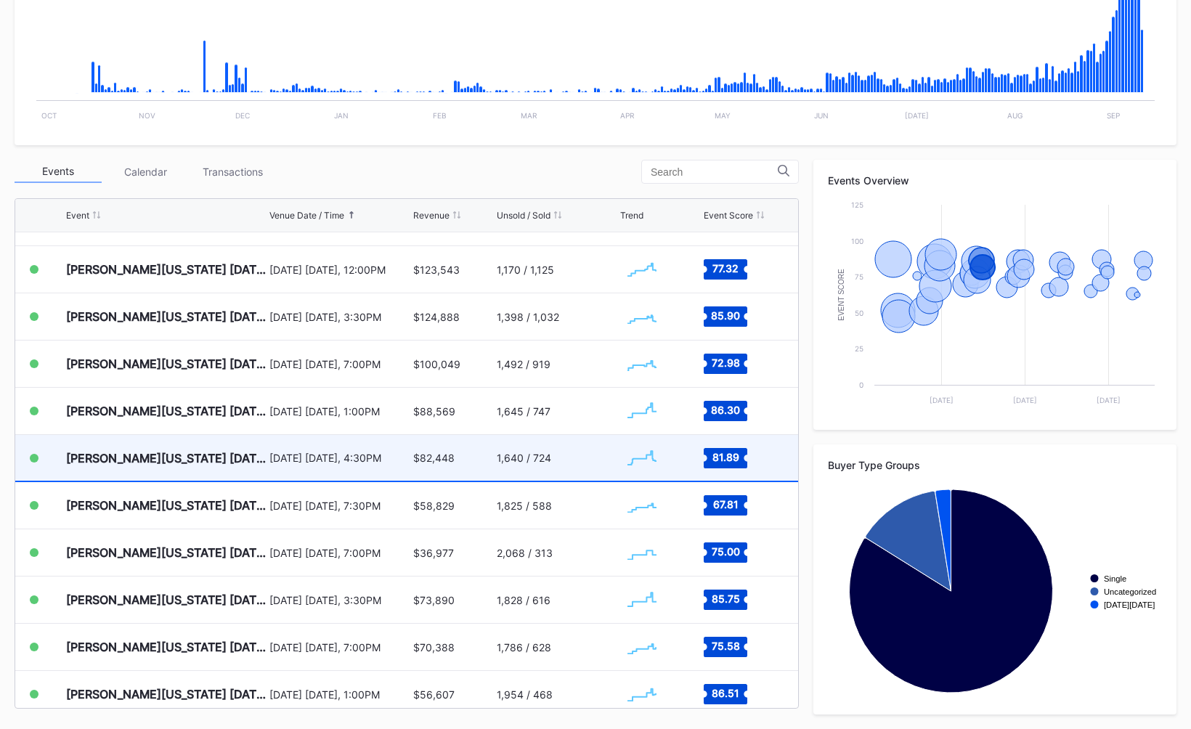
click at [409, 449] on div "[DATE] [DATE], 4:30PM" at bounding box center [339, 458] width 140 height 46
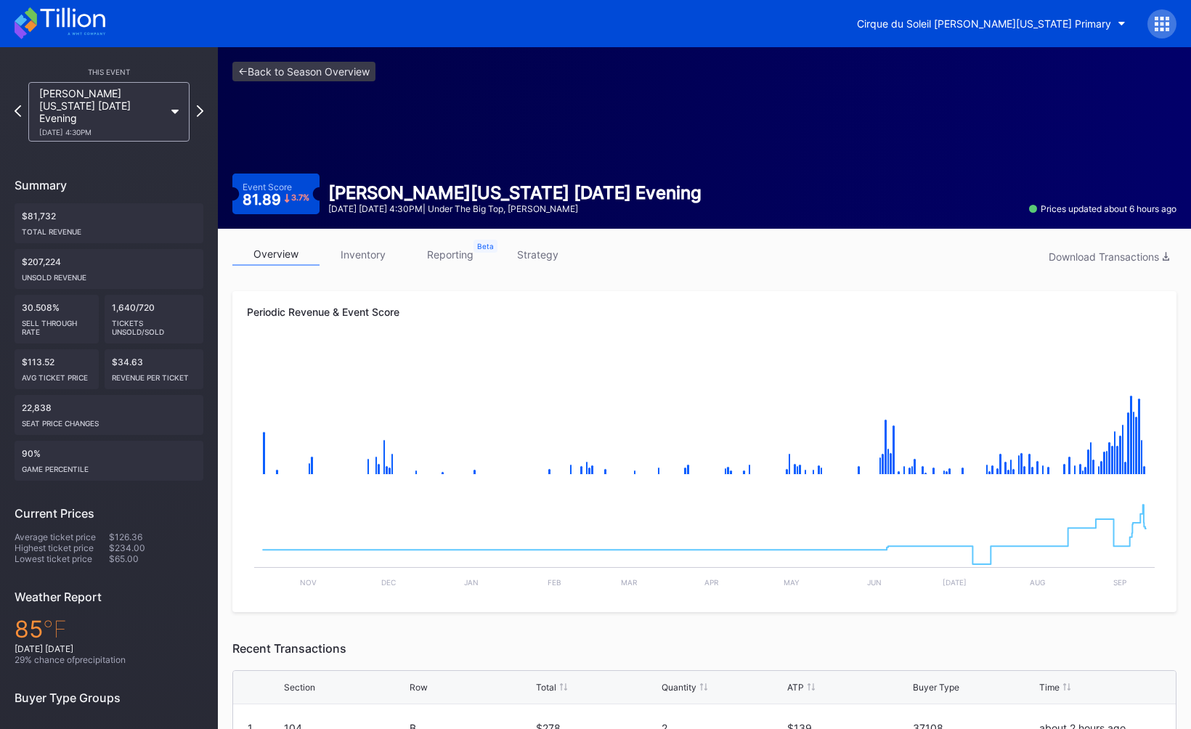
click at [314, 99] on div "<- Back to Season Overview Event Score 81.89 3.7 % [PERSON_NAME][US_STATE] [DAT…" at bounding box center [704, 138] width 973 height 182
click at [315, 76] on link "<- Back to Season Overview" at bounding box center [303, 72] width 143 height 20
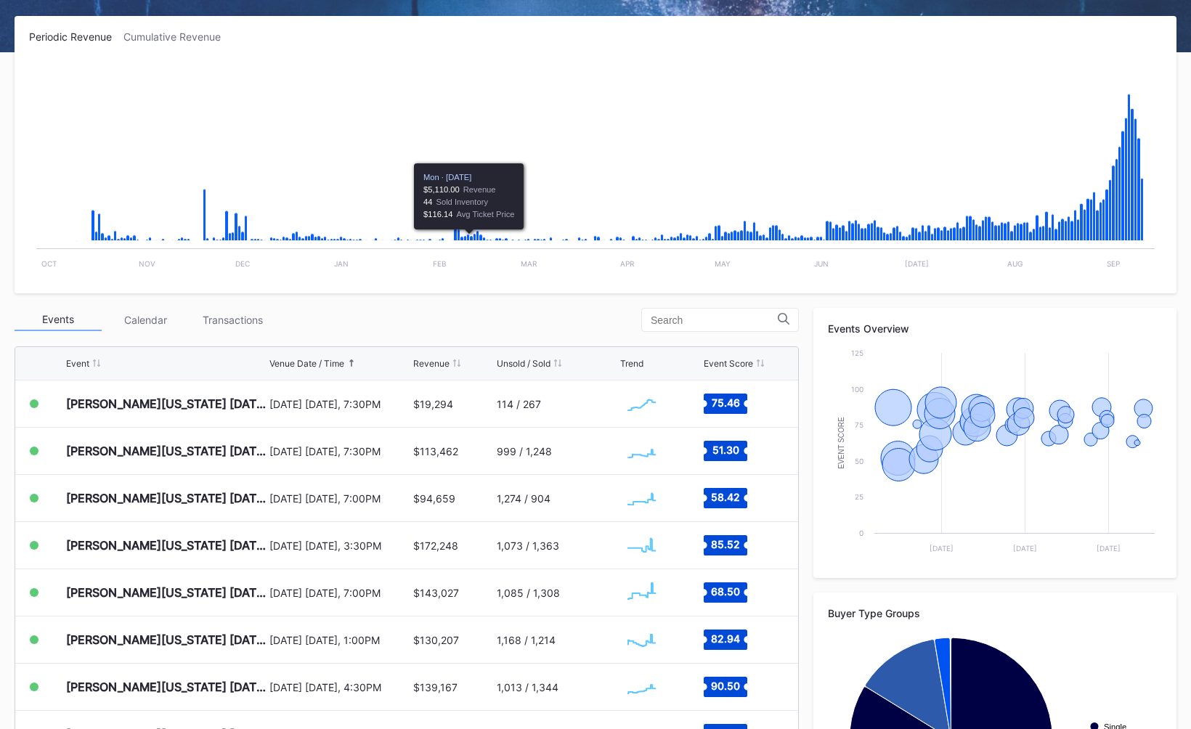
scroll to position [251, 0]
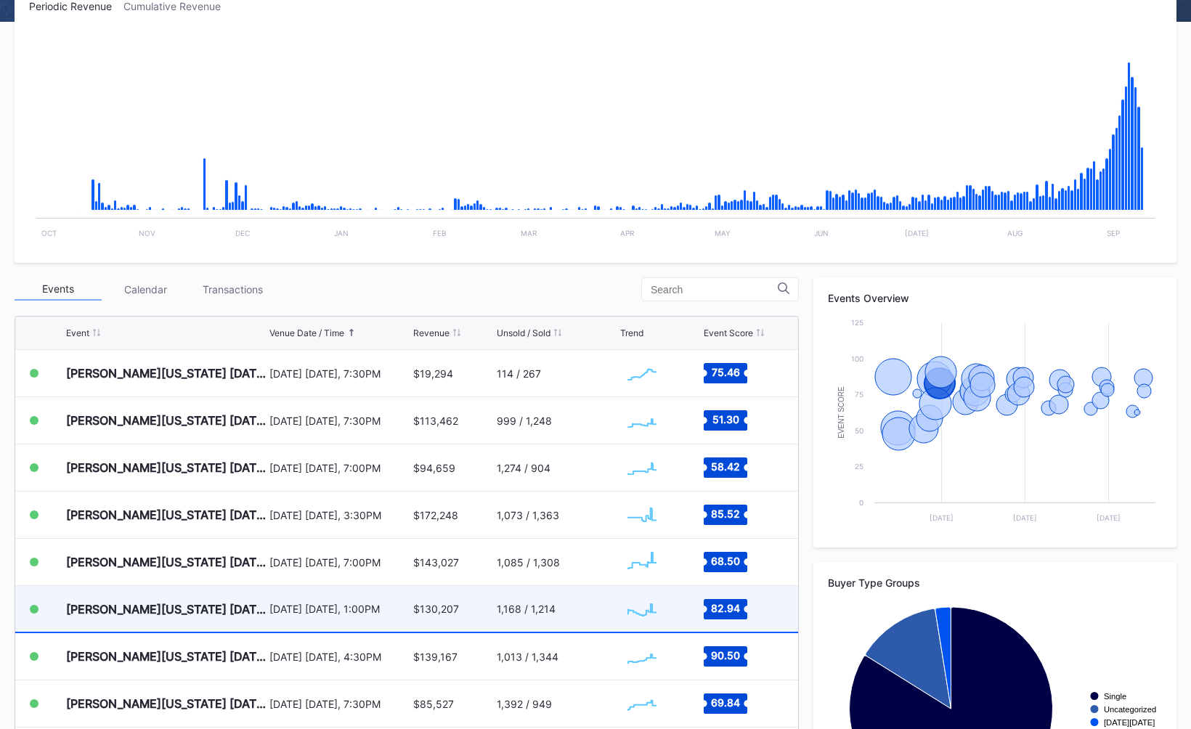
click at [341, 621] on div "[DATE] [DATE], 1:00PM" at bounding box center [339, 609] width 140 height 46
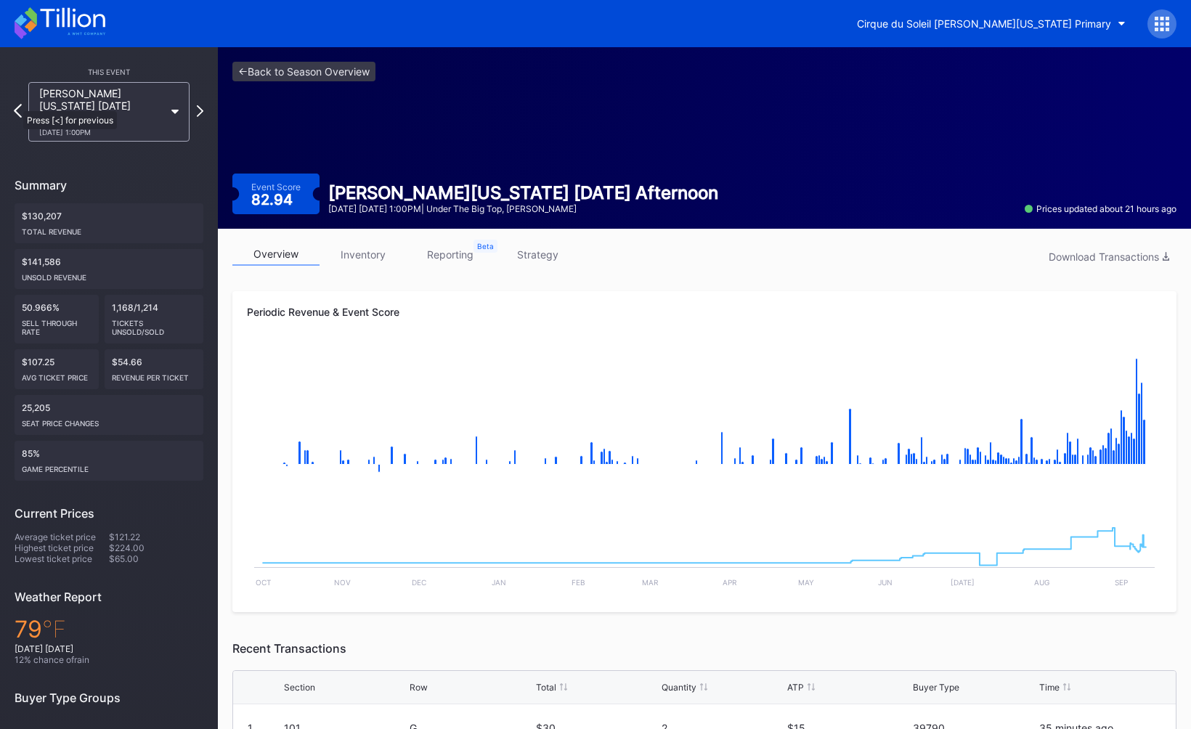
click at [16, 105] on icon at bounding box center [18, 111] width 8 height 14
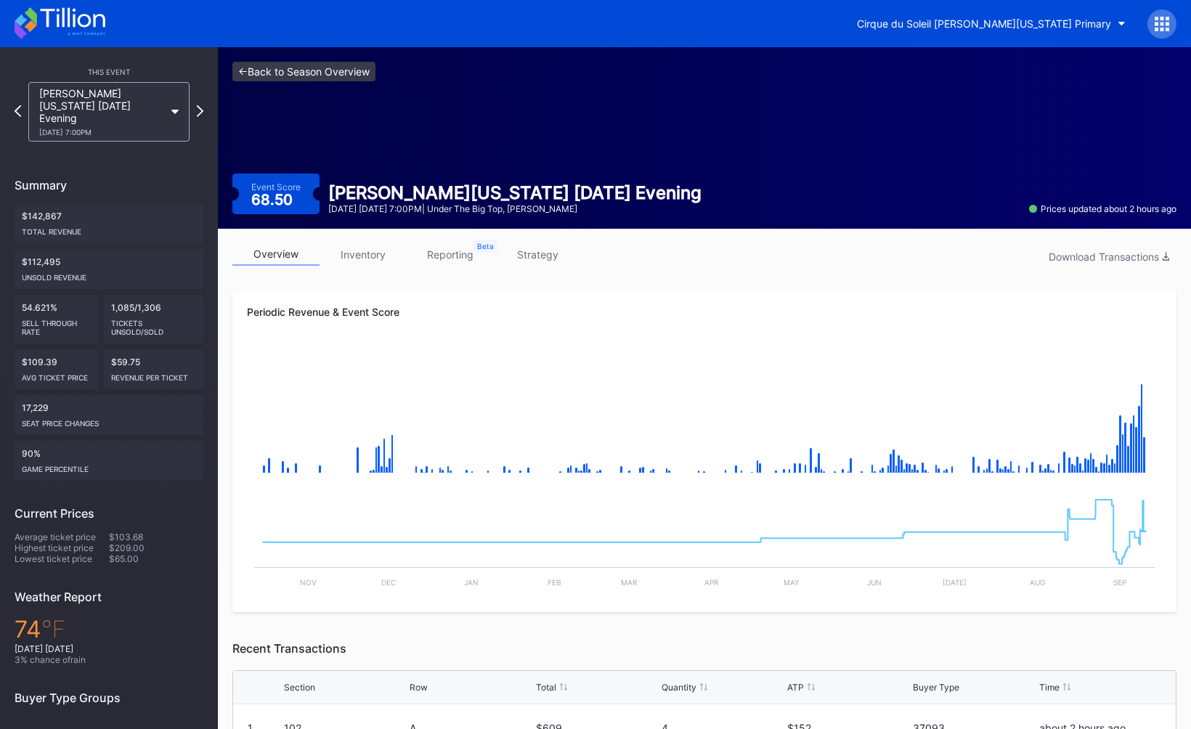
click at [288, 76] on link "<- Back to Season Overview" at bounding box center [303, 72] width 143 height 20
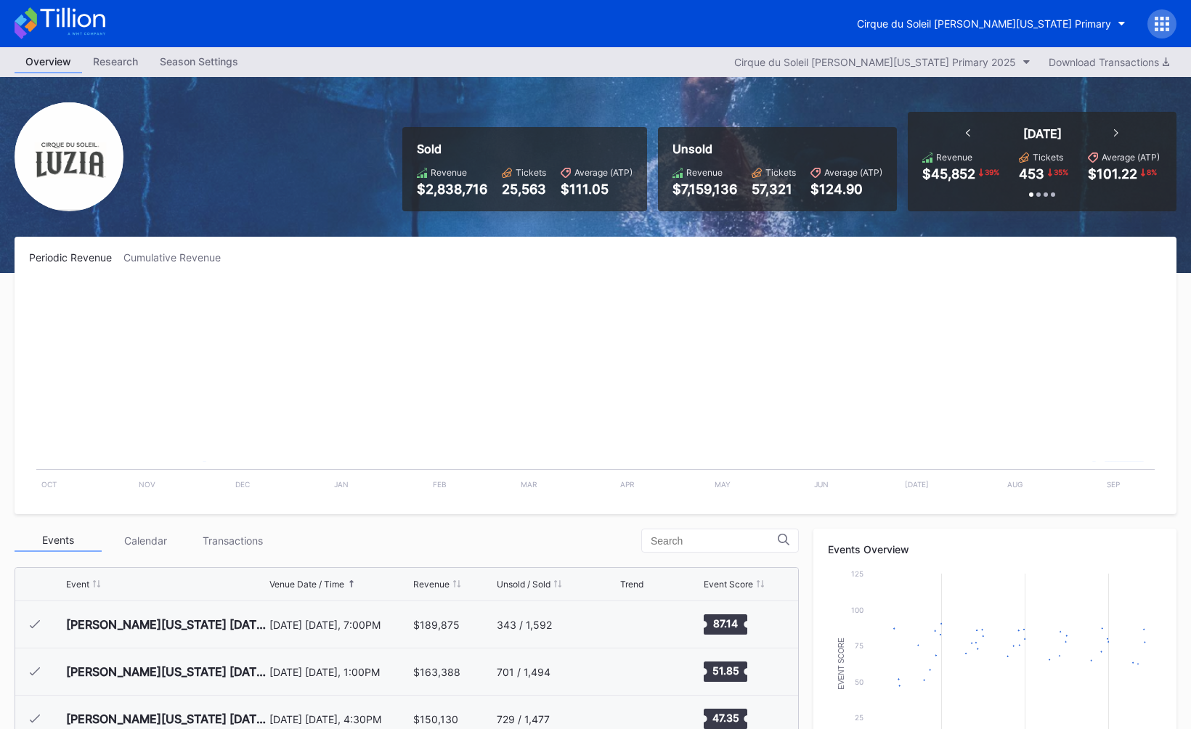
scroll to position [142, 0]
